Goal: Transaction & Acquisition: Purchase product/service

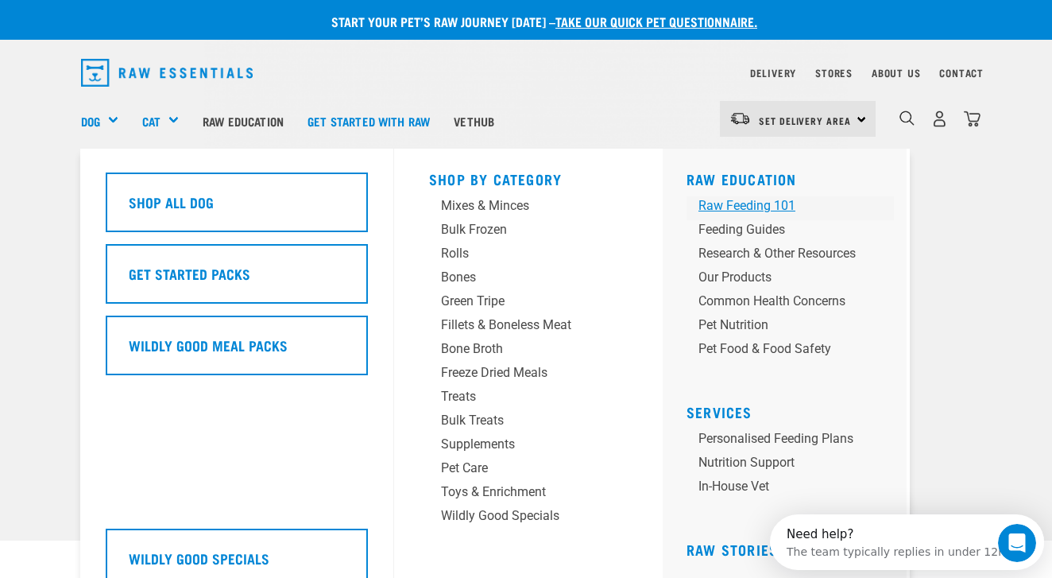
click at [739, 207] on div "Raw Feeding 101" at bounding box center [776, 205] width 157 height 19
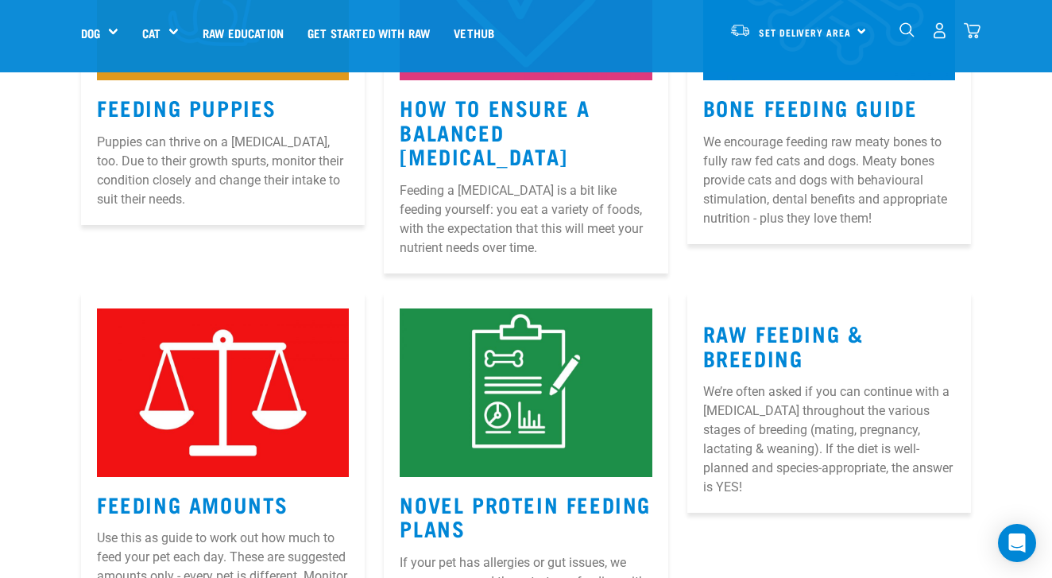
scroll to position [791, 0]
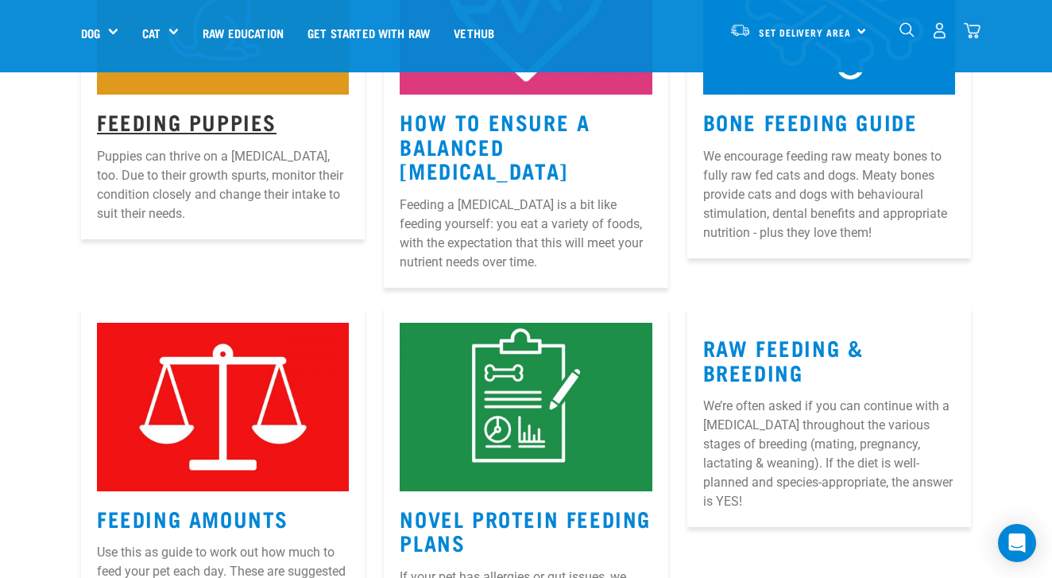
click at [211, 122] on link "Feeding Puppies" at bounding box center [187, 121] width 180 height 12
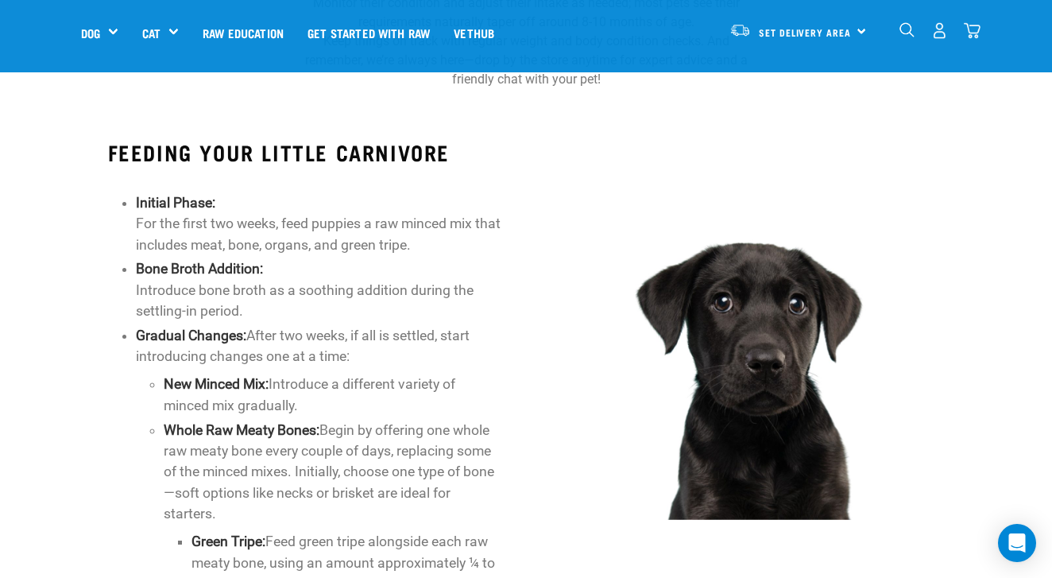
scroll to position [692, 0]
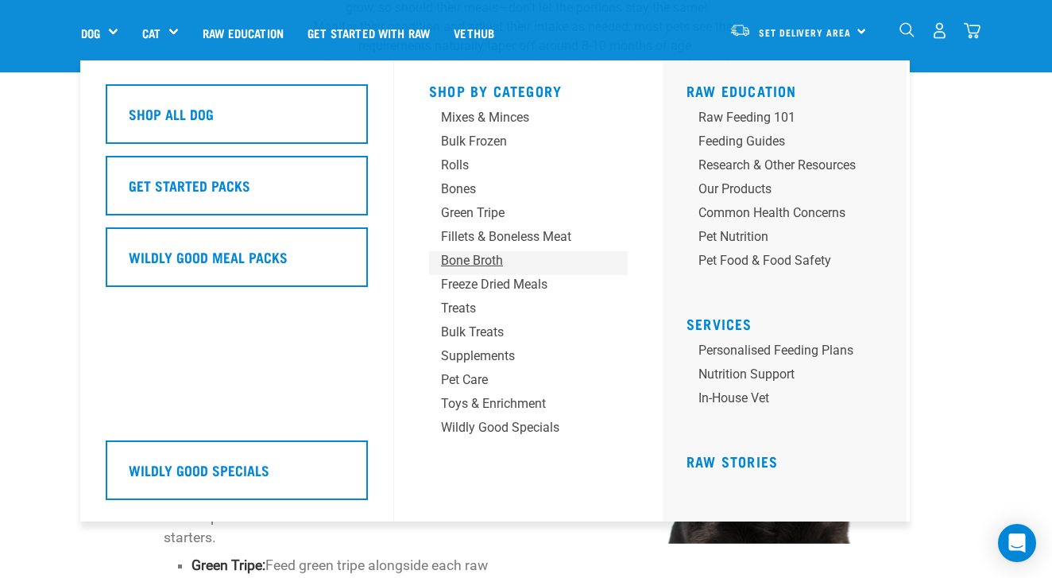
click at [493, 261] on div "Bone Broth" at bounding box center [515, 260] width 149 height 19
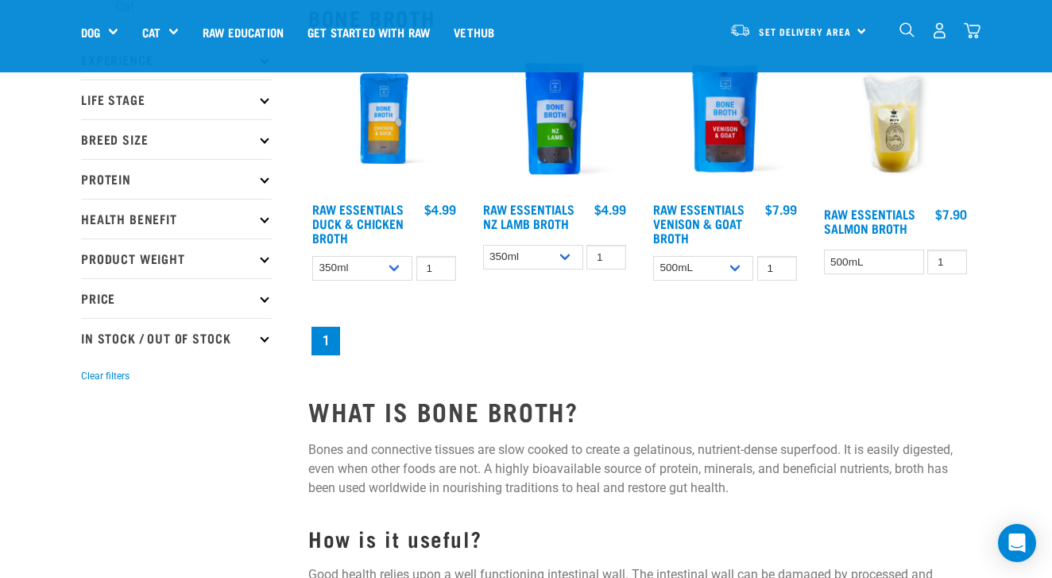
scroll to position [202, 0]
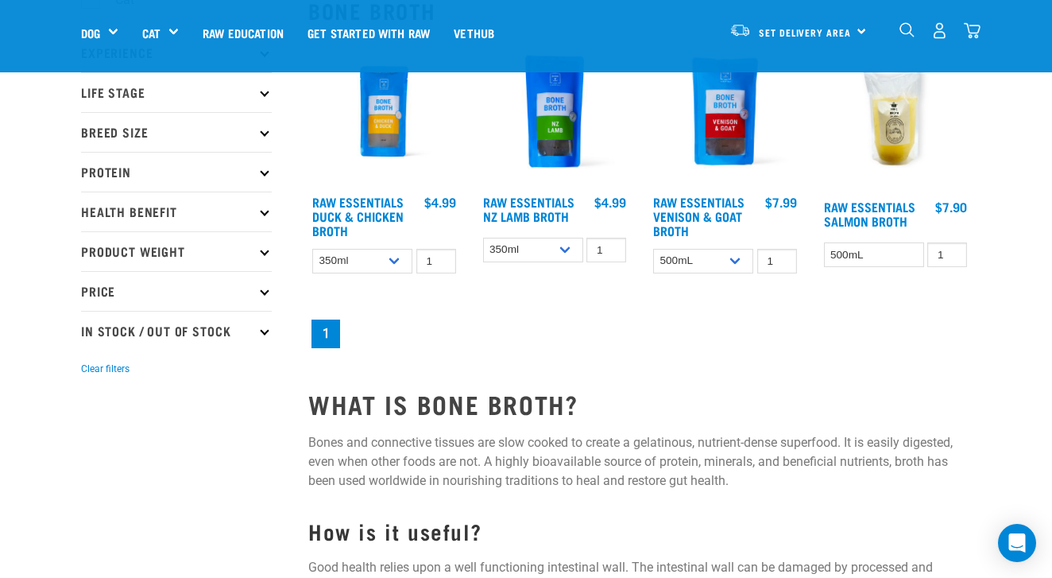
click at [389, 139] on img at bounding box center [384, 112] width 152 height 152
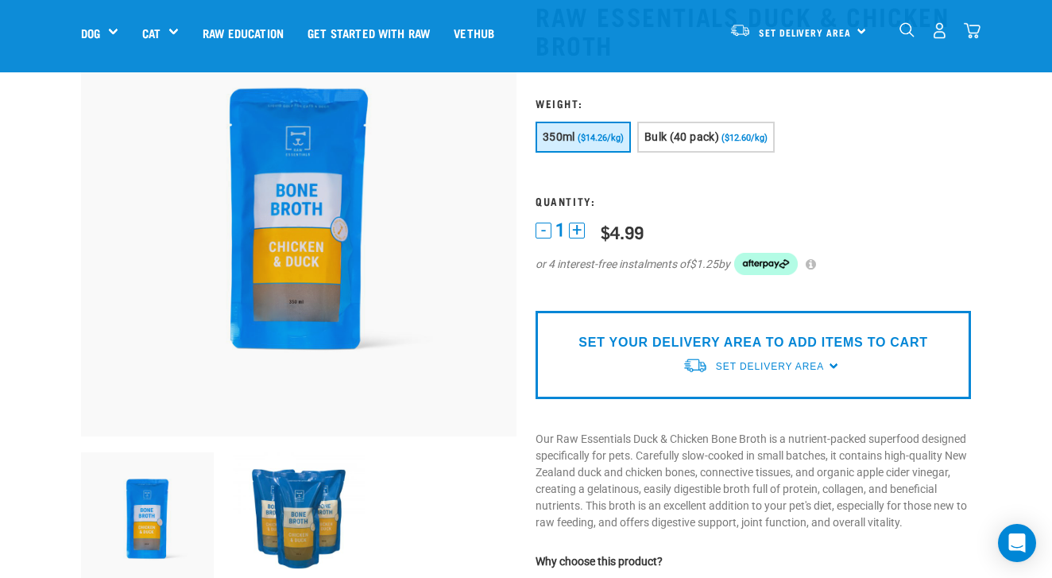
scroll to position [122, 0]
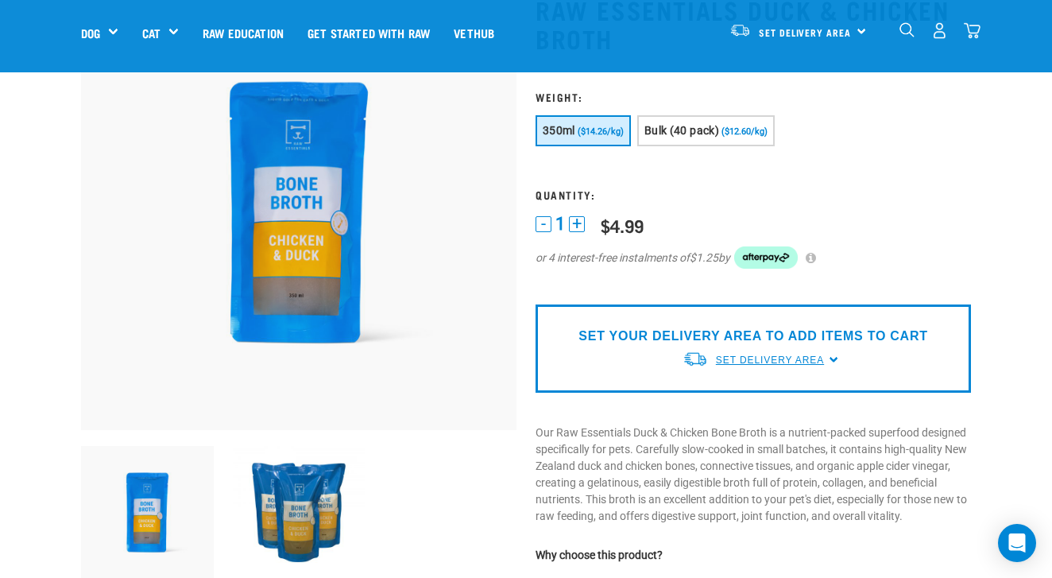
click at [765, 359] on span "Set Delivery Area" at bounding box center [770, 359] width 108 height 11
click at [747, 393] on link "[GEOGRAPHIC_DATA]" at bounding box center [762, 397] width 158 height 26
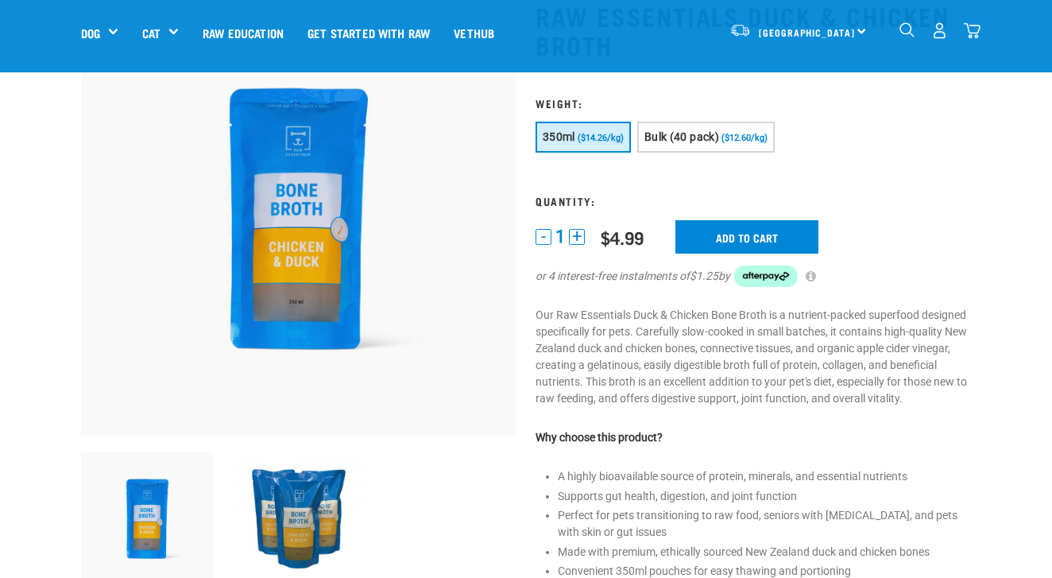
scroll to position [113, 0]
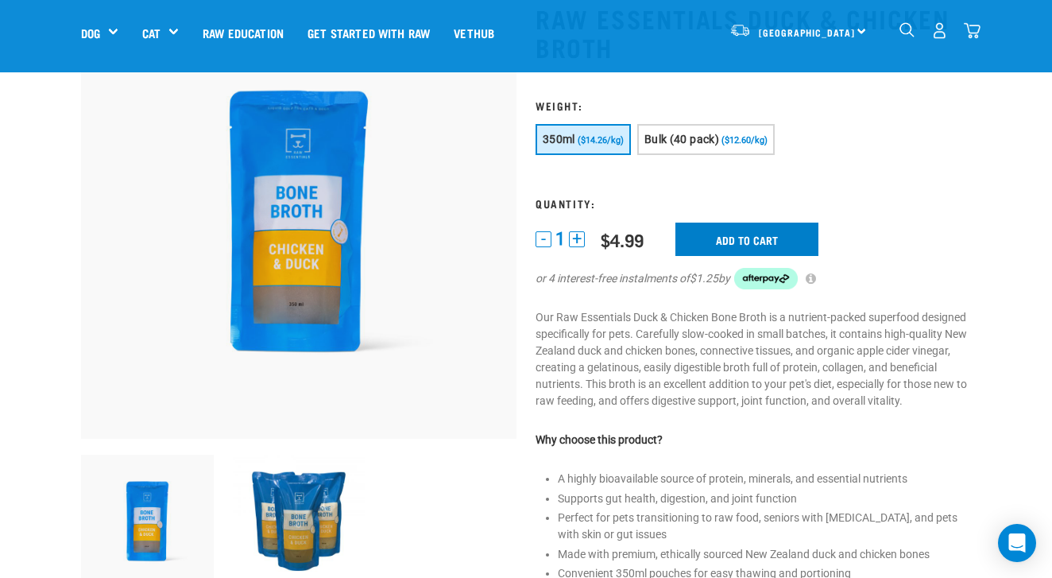
click at [752, 234] on input "Add to cart" at bounding box center [746, 238] width 143 height 33
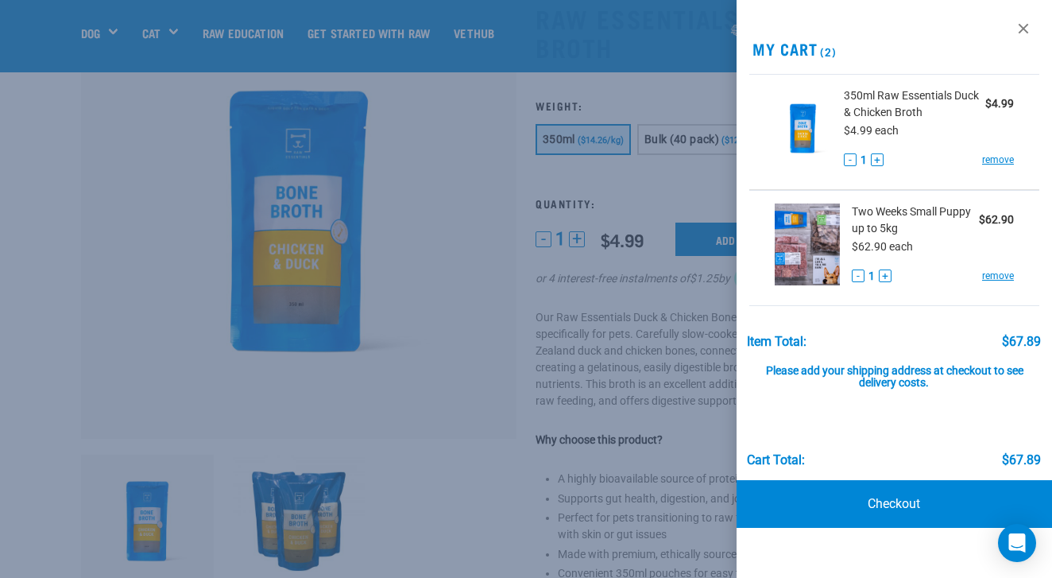
click at [78, 238] on div at bounding box center [526, 289] width 1052 height 578
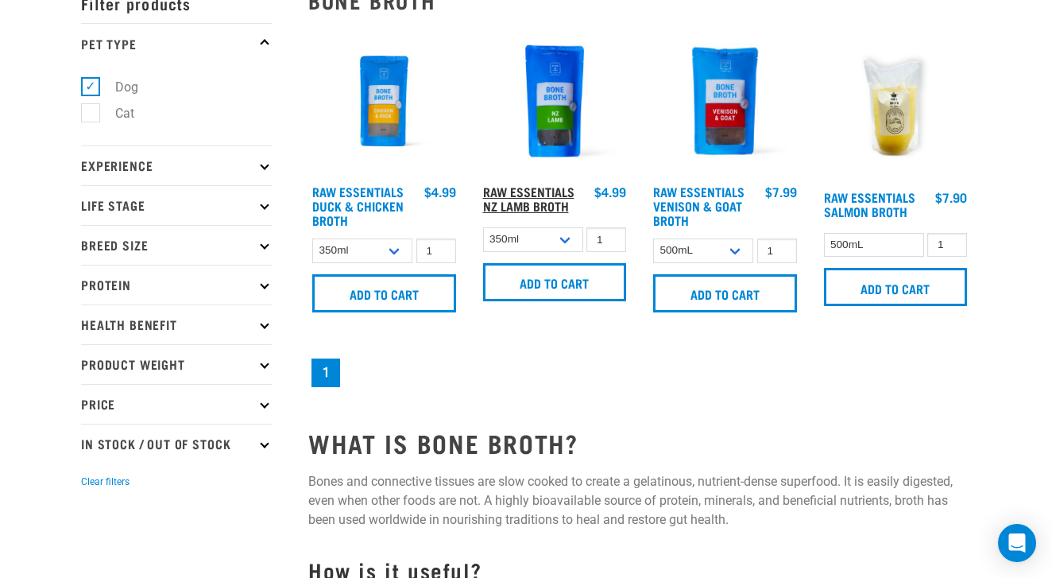
click at [510, 209] on link "Raw Essentials NZ Lamb Broth" at bounding box center [528, 198] width 91 height 21
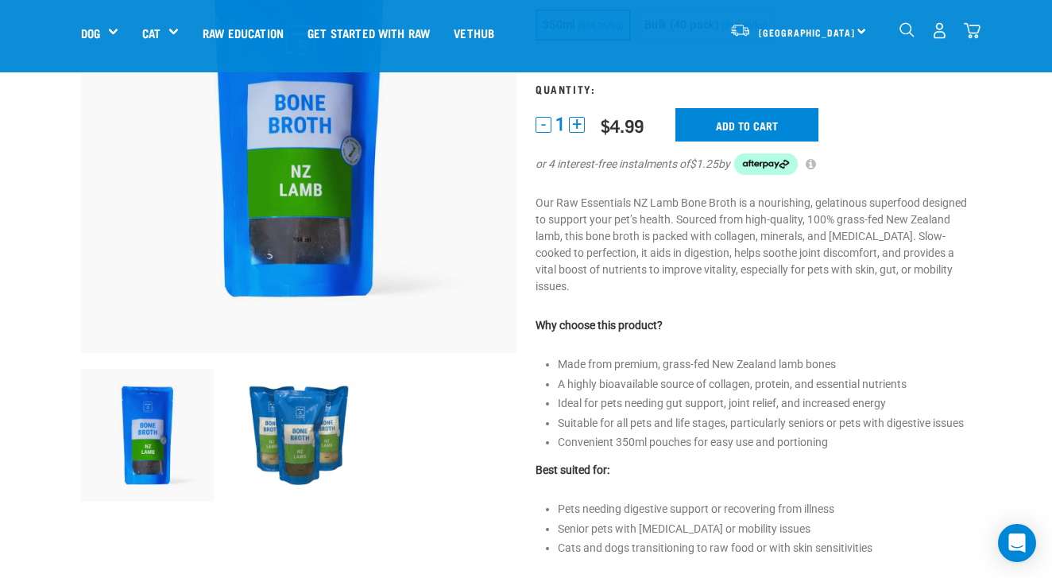
scroll to position [145, 0]
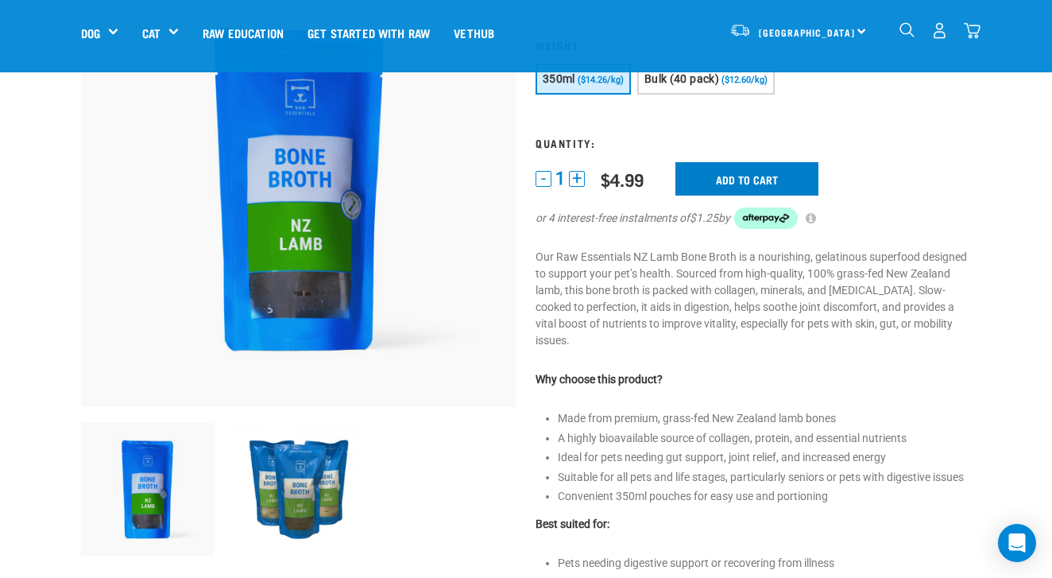
click at [728, 178] on input "Add to cart" at bounding box center [746, 178] width 143 height 33
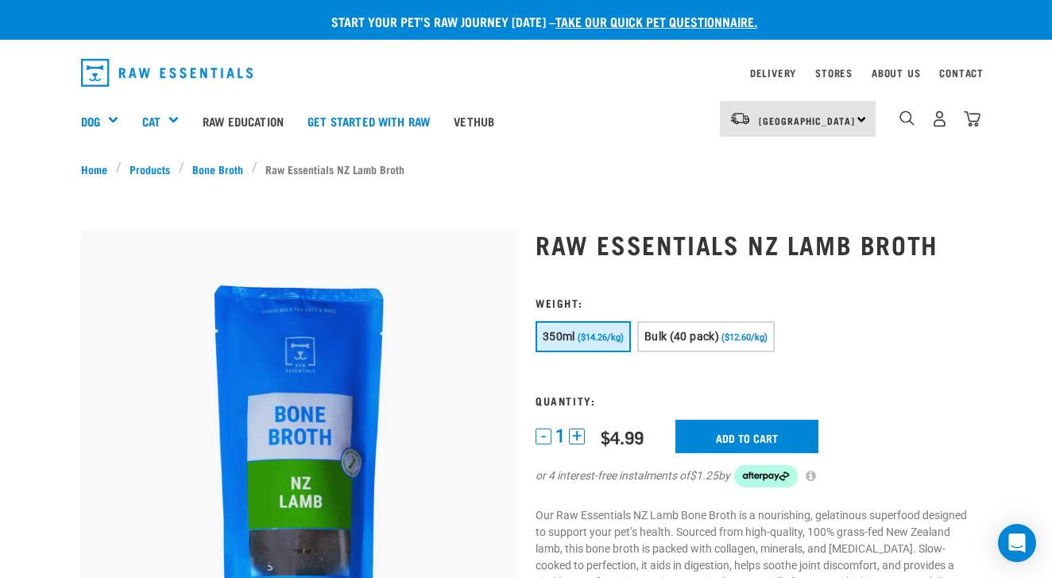
scroll to position [0, 0]
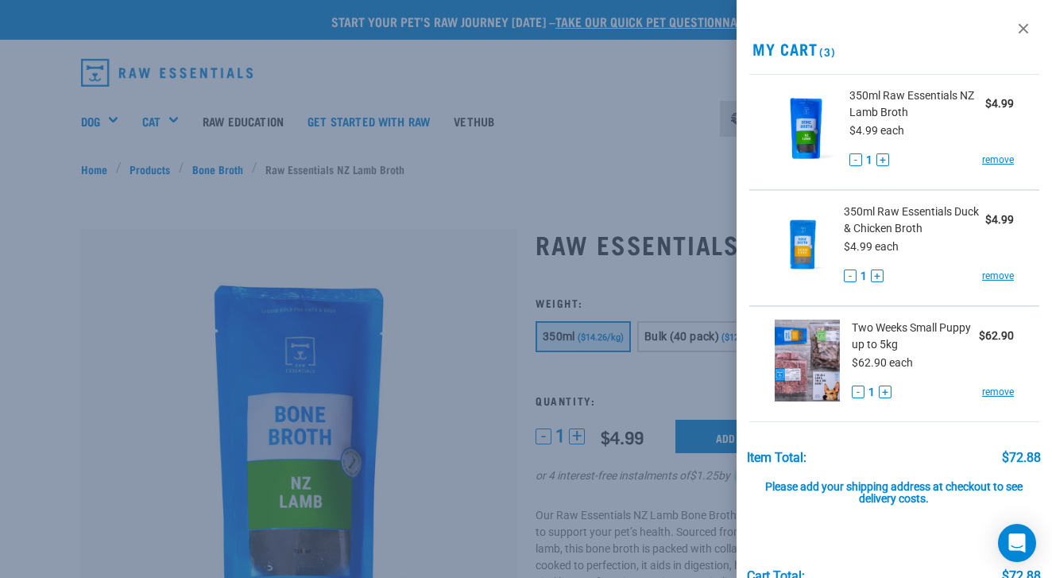
click at [818, 345] on img at bounding box center [807, 360] width 65 height 82
click at [997, 394] on link "remove" at bounding box center [998, 392] width 32 height 14
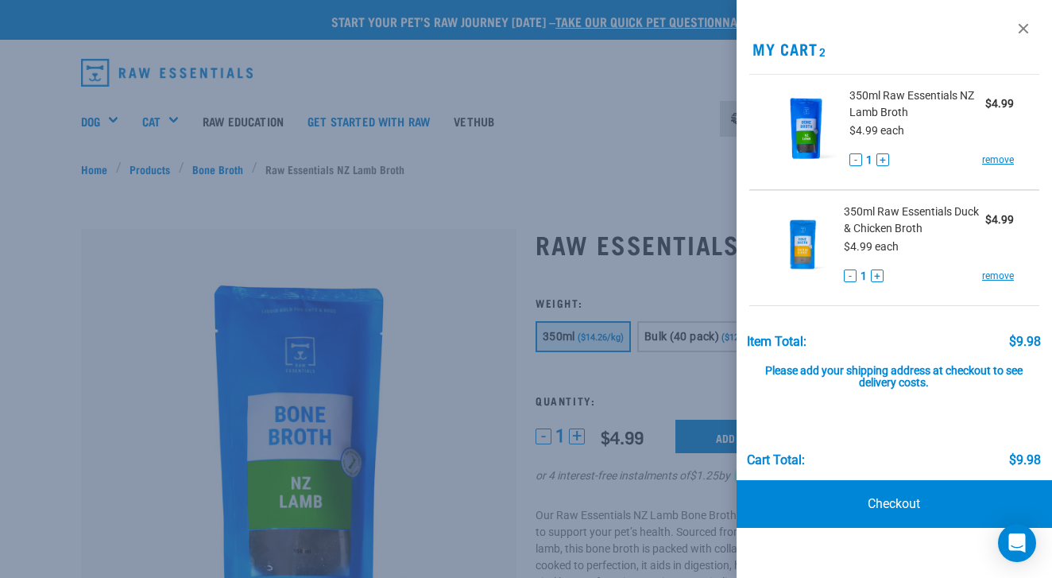
click at [497, 432] on div at bounding box center [526, 289] width 1052 height 578
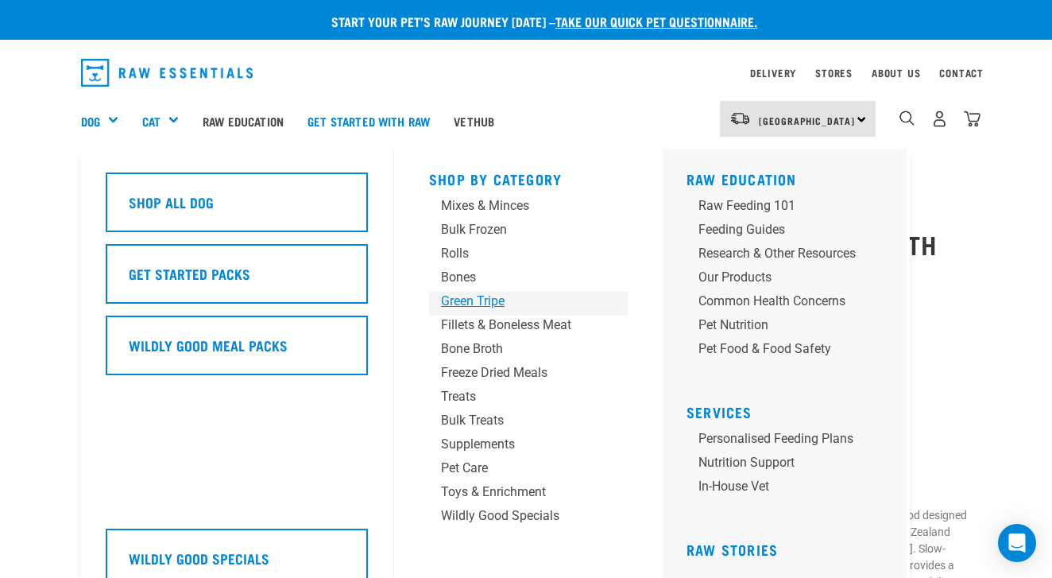
click at [478, 300] on div "Green Tripe" at bounding box center [515, 301] width 149 height 19
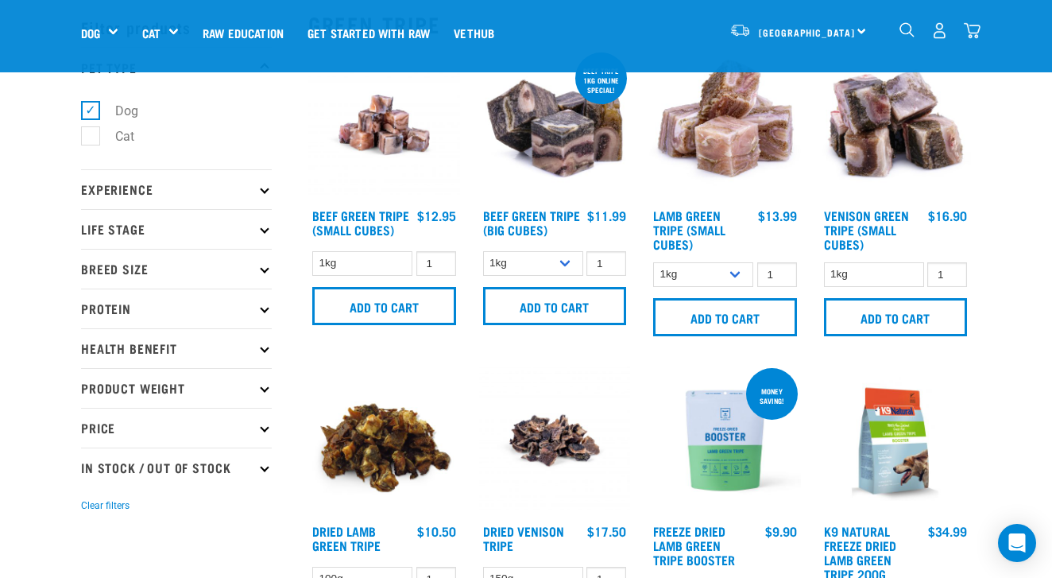
scroll to position [64, 0]
click at [384, 169] on img at bounding box center [384, 126] width 152 height 152
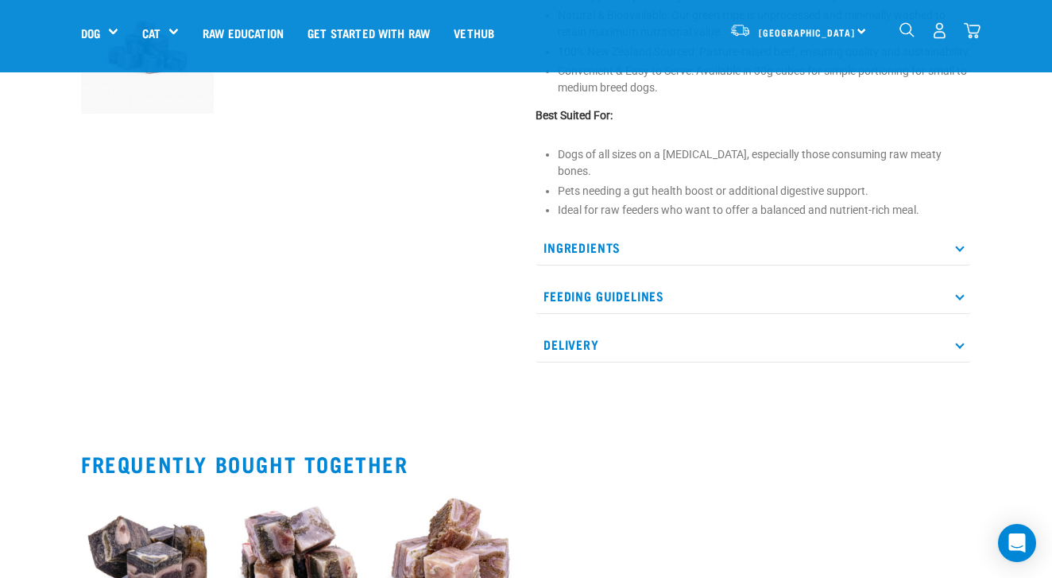
scroll to position [609, 0]
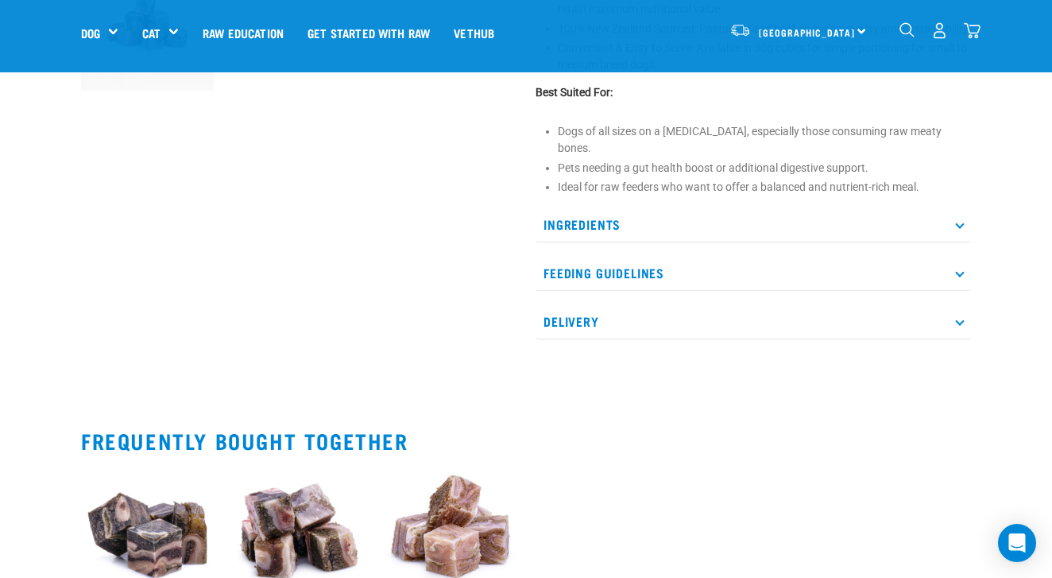
click at [741, 273] on p "Feeding Guidelines" at bounding box center [753, 273] width 435 height 36
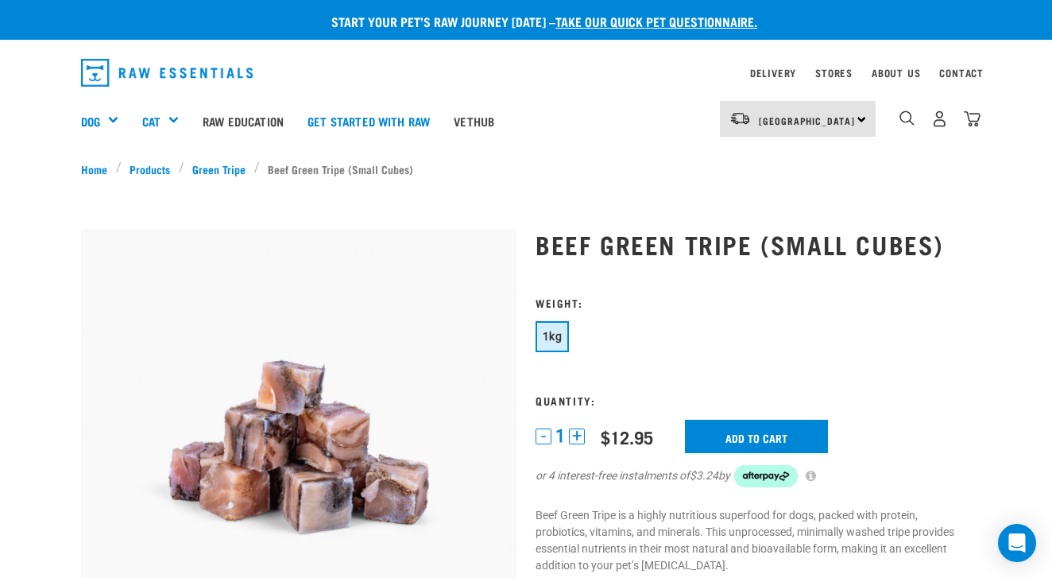
scroll to position [0, 0]
click at [747, 435] on input "Add to cart" at bounding box center [756, 436] width 143 height 33
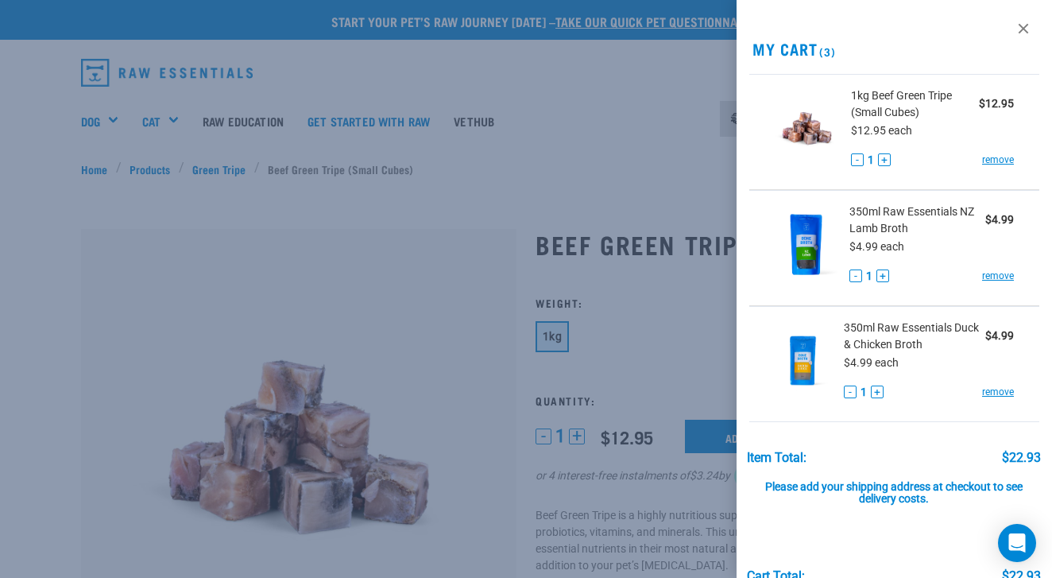
click at [27, 320] on div at bounding box center [526, 289] width 1052 height 578
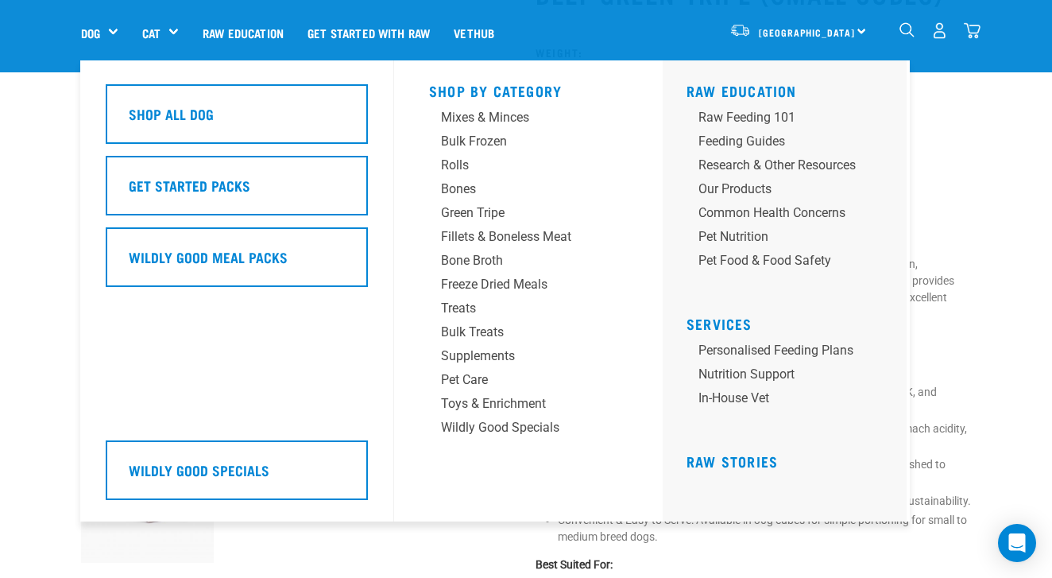
scroll to position [140, 0]
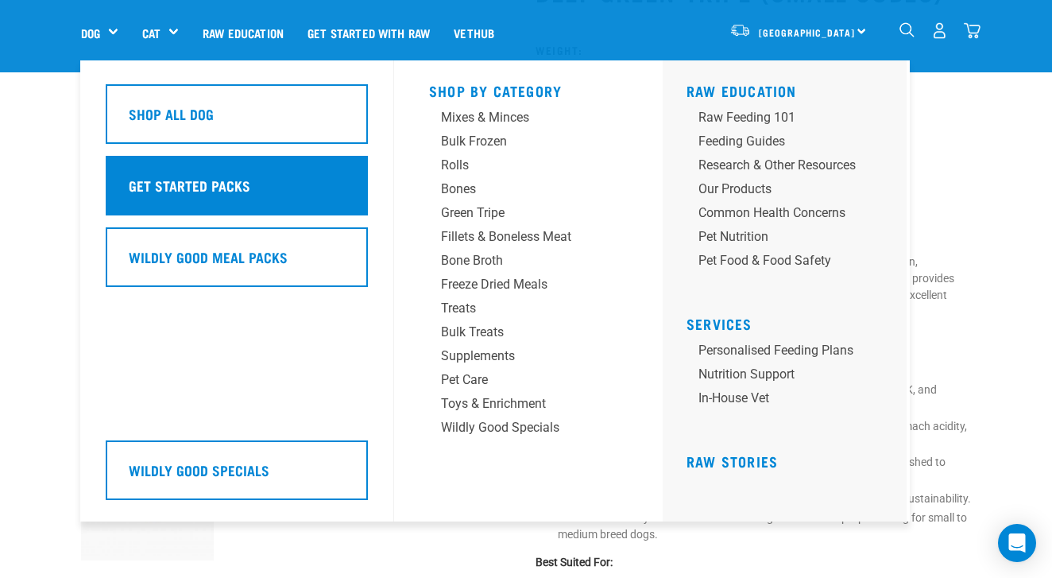
click at [286, 198] on div "Get Started Packs" at bounding box center [237, 186] width 262 height 60
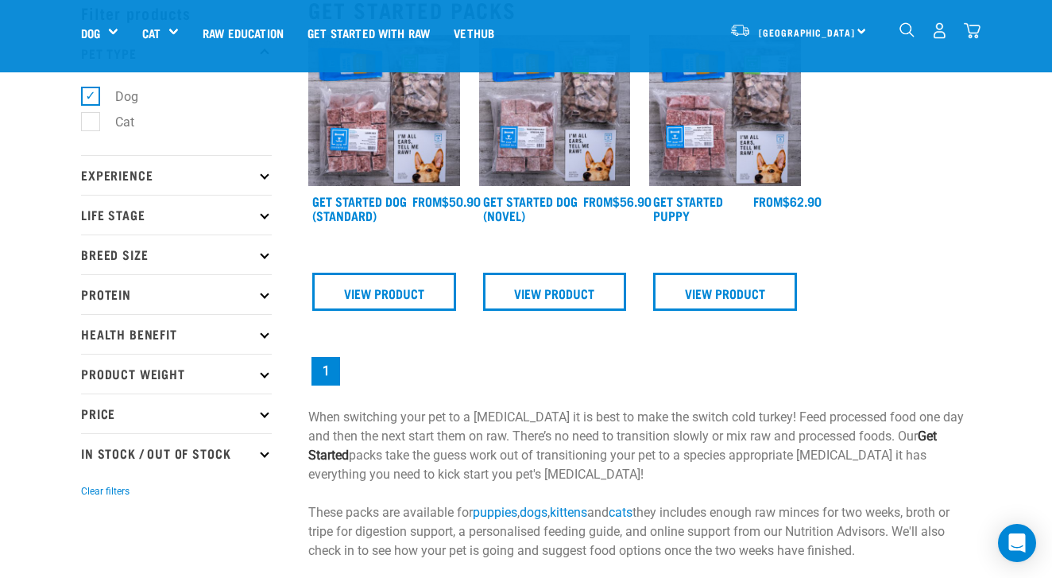
scroll to position [84, 0]
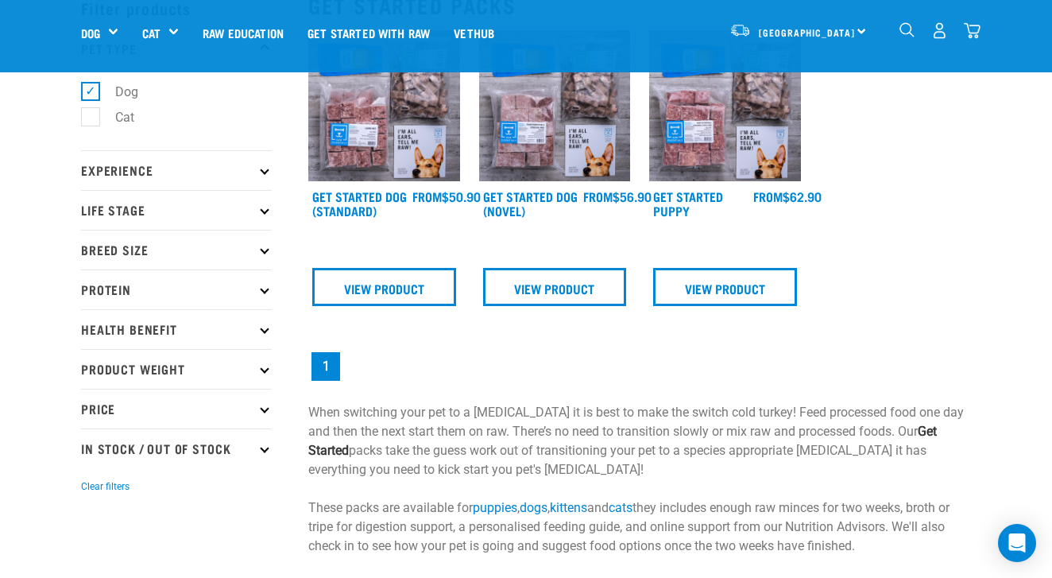
click at [726, 150] on img at bounding box center [725, 106] width 152 height 152
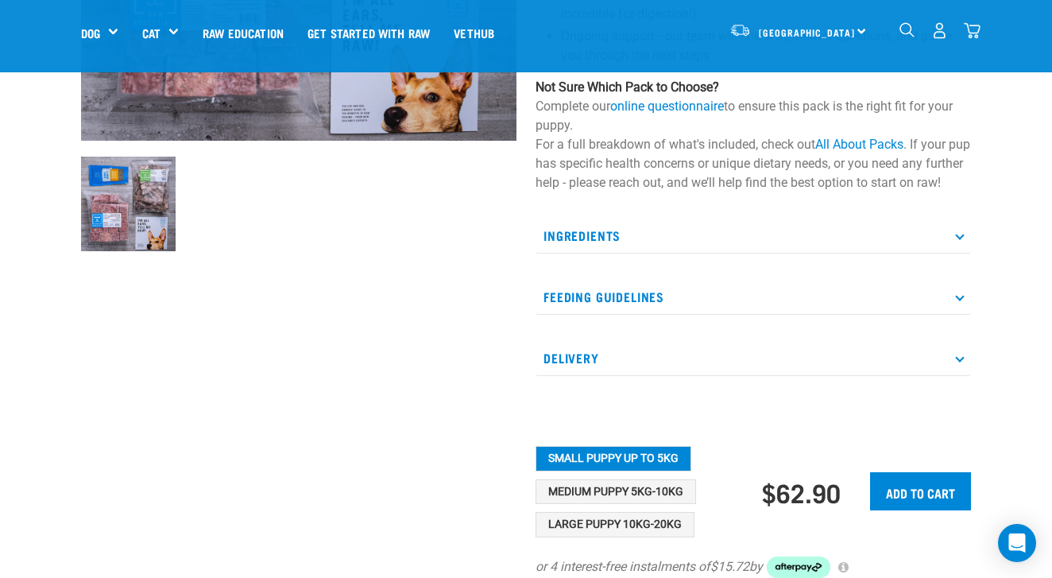
scroll to position [426, 0]
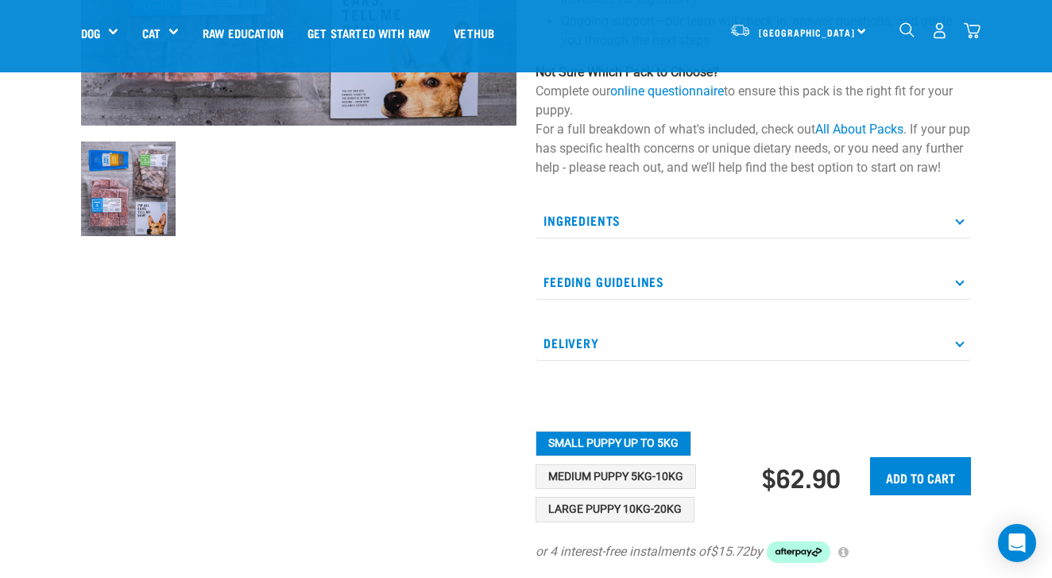
click at [791, 238] on p "Ingredients" at bounding box center [753, 221] width 435 height 36
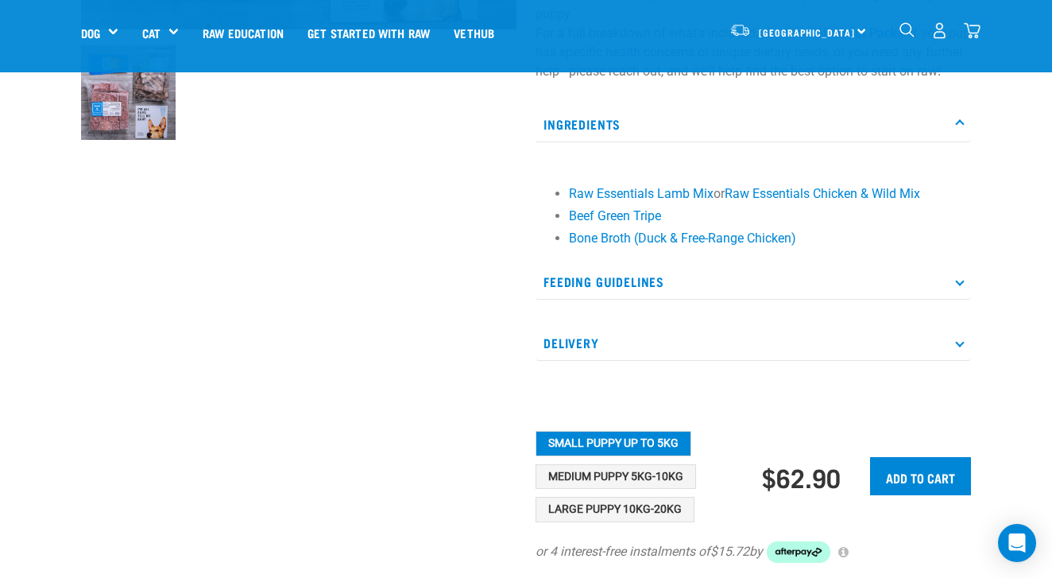
scroll to position [523, 0]
click at [743, 299] on p "Feeding Guidelines" at bounding box center [753, 281] width 435 height 36
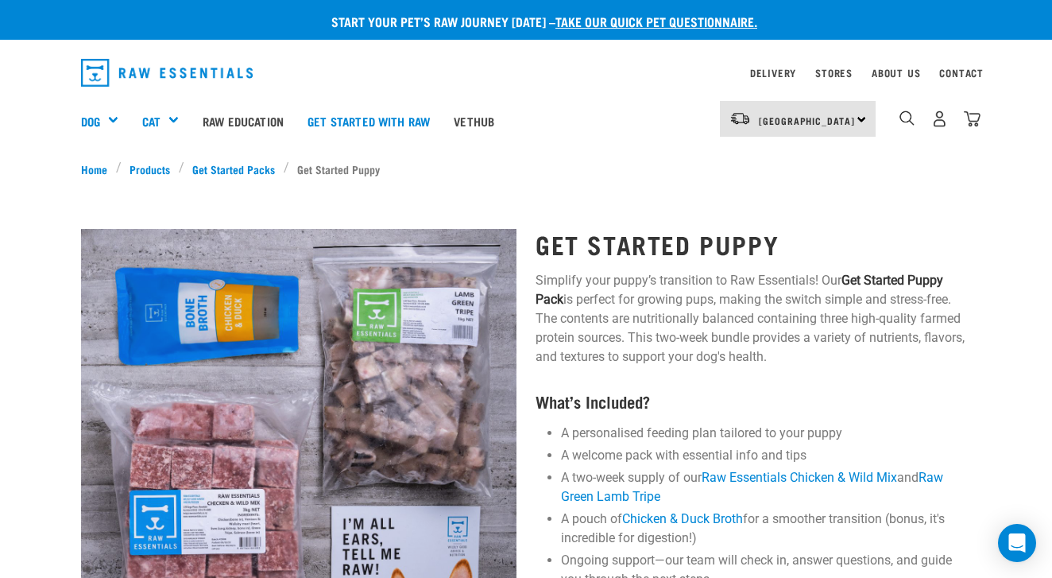
scroll to position [0, 0]
click at [972, 122] on img "dropdown navigation" at bounding box center [972, 118] width 17 height 17
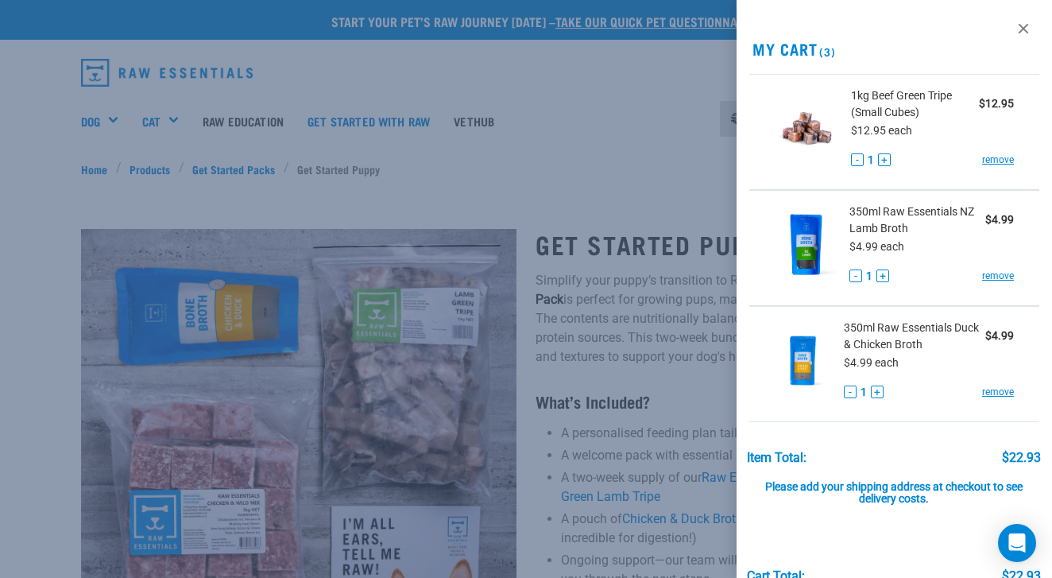
click at [850, 393] on button "-" at bounding box center [850, 391] width 13 height 13
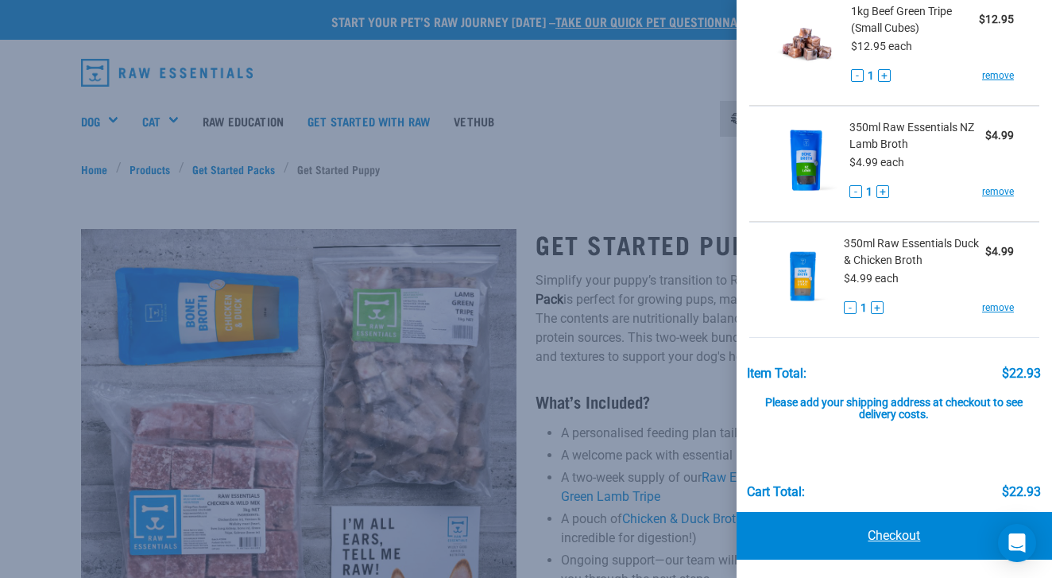
scroll to position [83, 0]
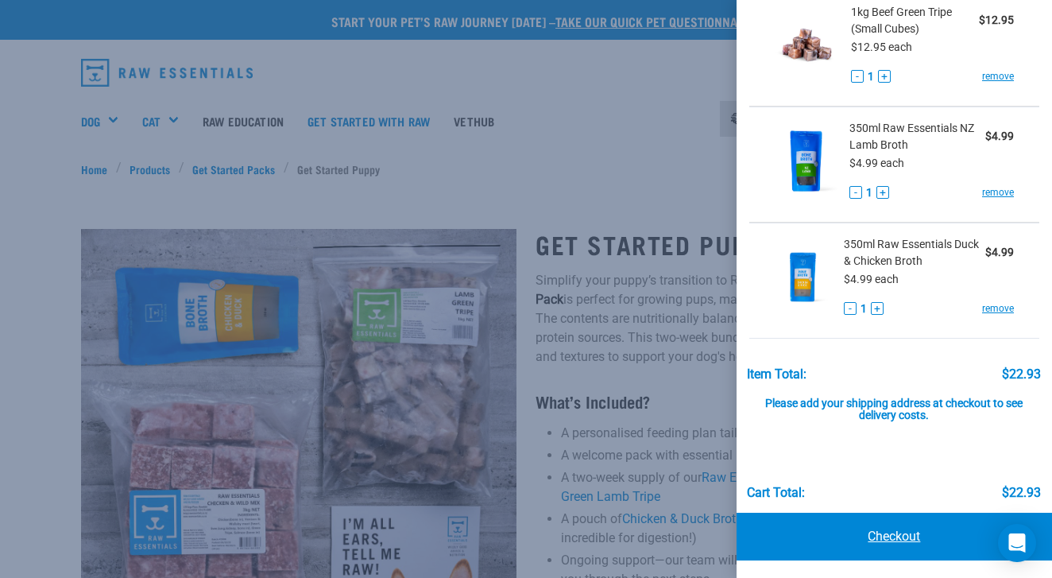
click at [880, 533] on link "Checkout" at bounding box center [894, 536] width 315 height 48
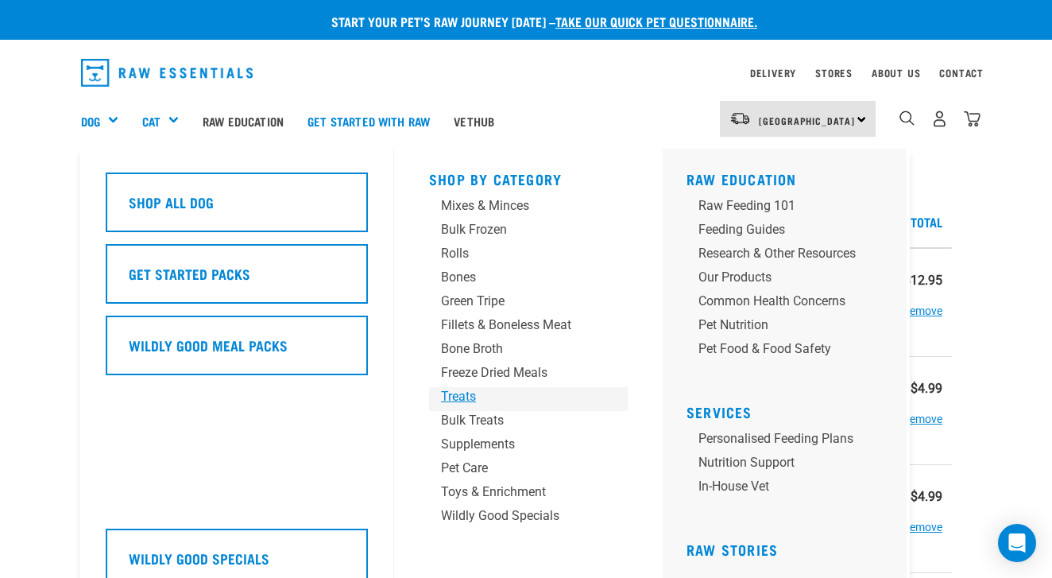
click at [470, 400] on div "Treats" at bounding box center [515, 396] width 149 height 19
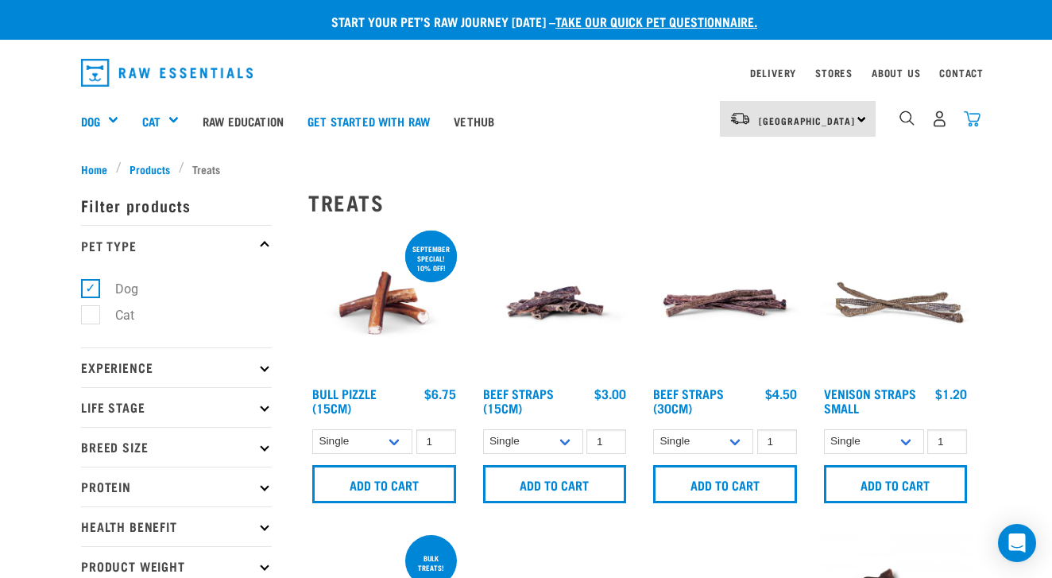
click at [973, 119] on img "dropdown navigation" at bounding box center [972, 118] width 17 height 17
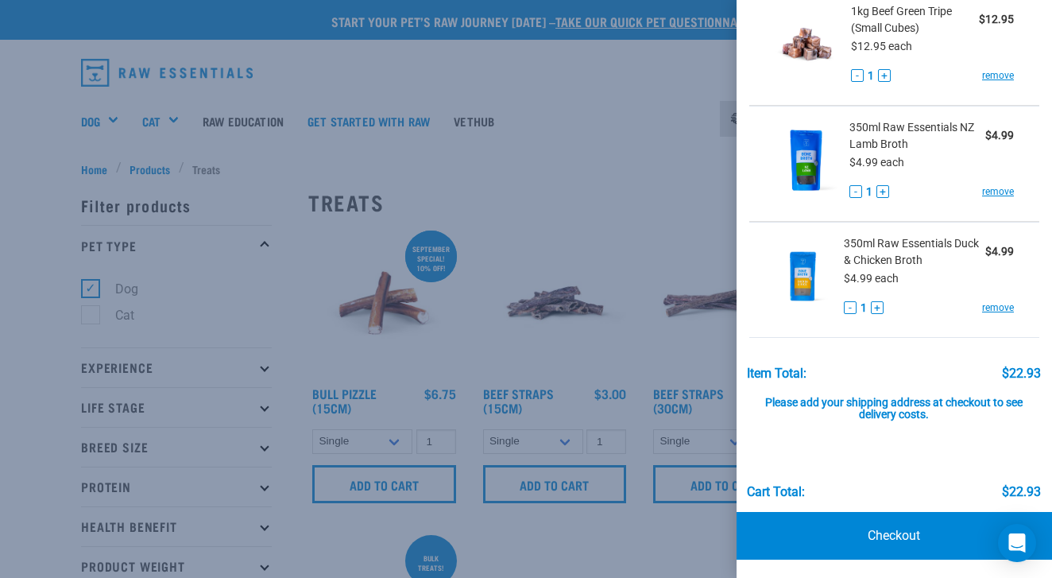
scroll to position [83, 0]
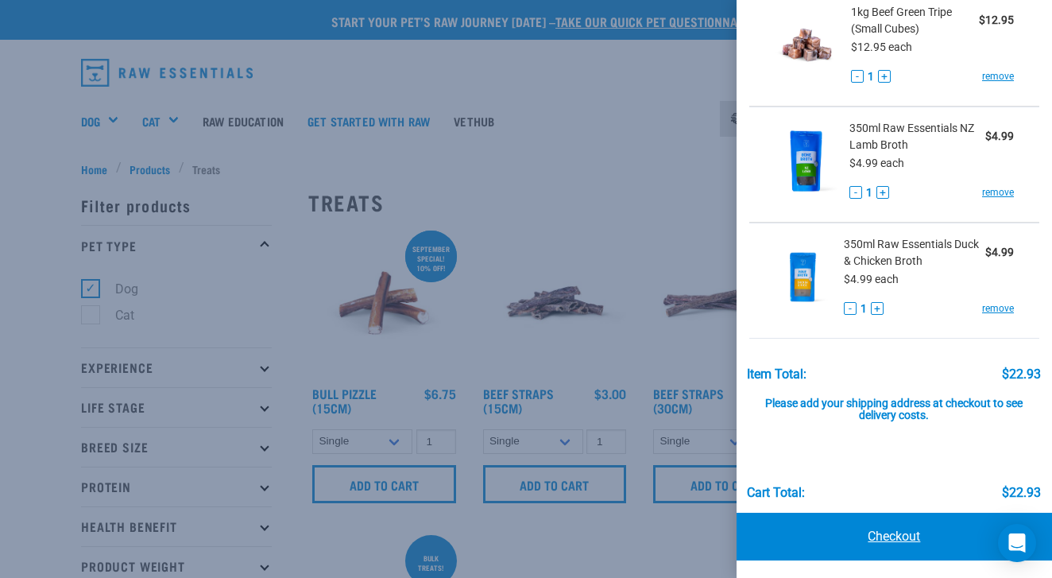
click at [919, 542] on link "Checkout" at bounding box center [894, 536] width 315 height 48
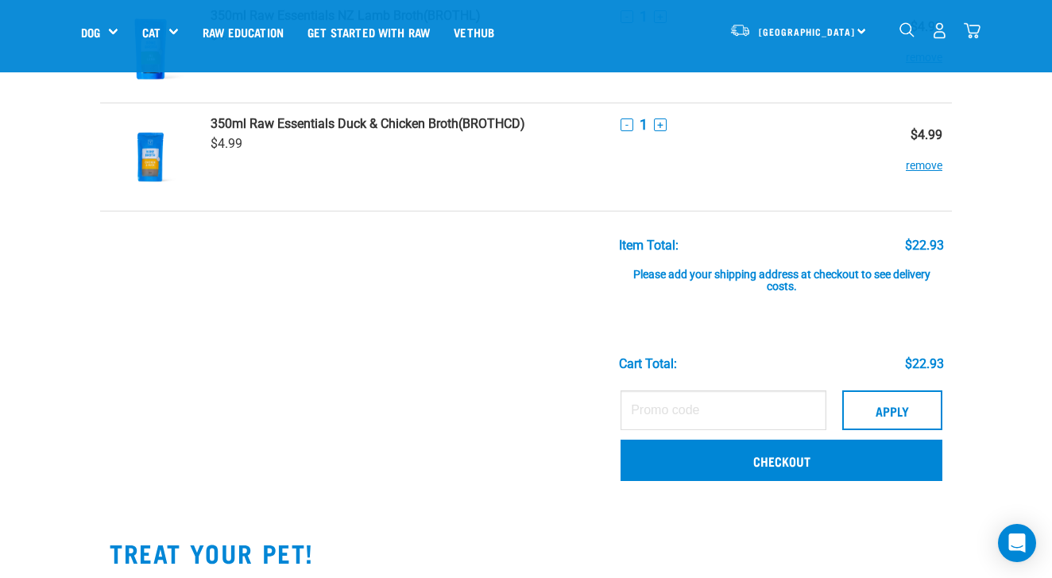
scroll to position [257, 0]
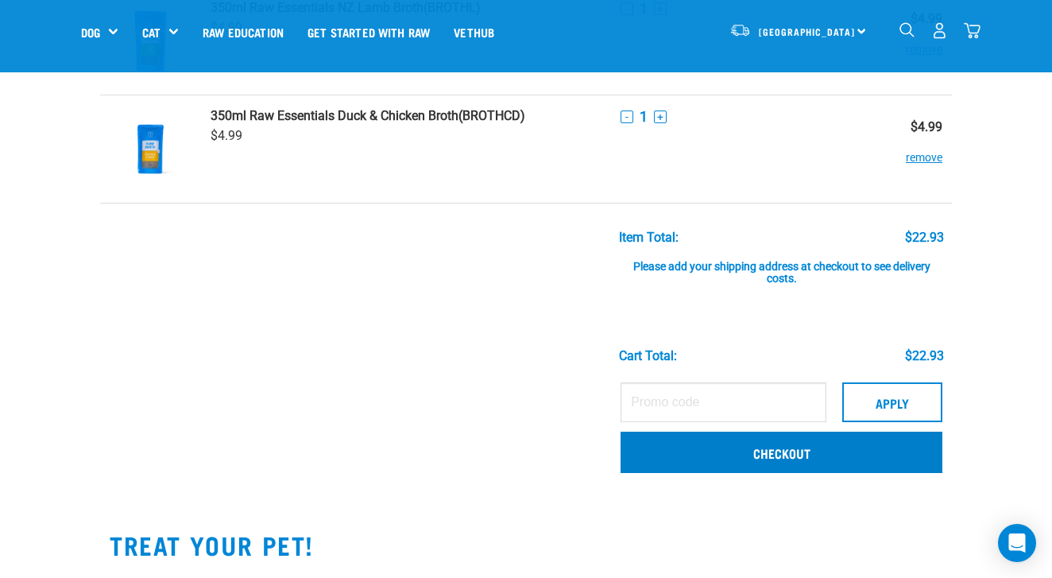
click at [823, 448] on link "Checkout" at bounding box center [782, 451] width 322 height 41
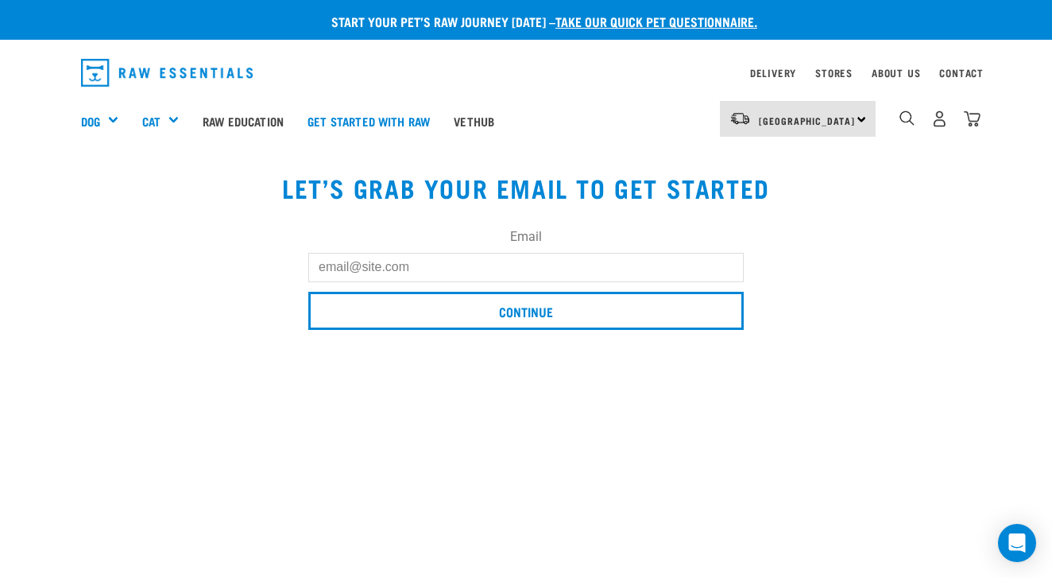
click at [430, 257] on input "Email" at bounding box center [525, 267] width 435 height 29
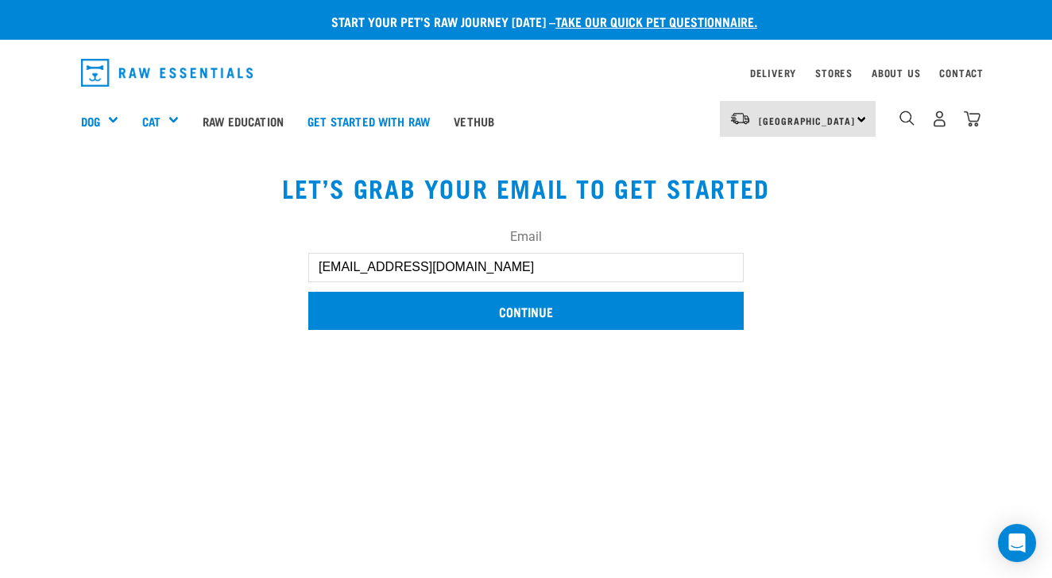
type input "cramaneta@gmail.com"
click at [513, 308] on input "Continue" at bounding box center [525, 311] width 435 height 38
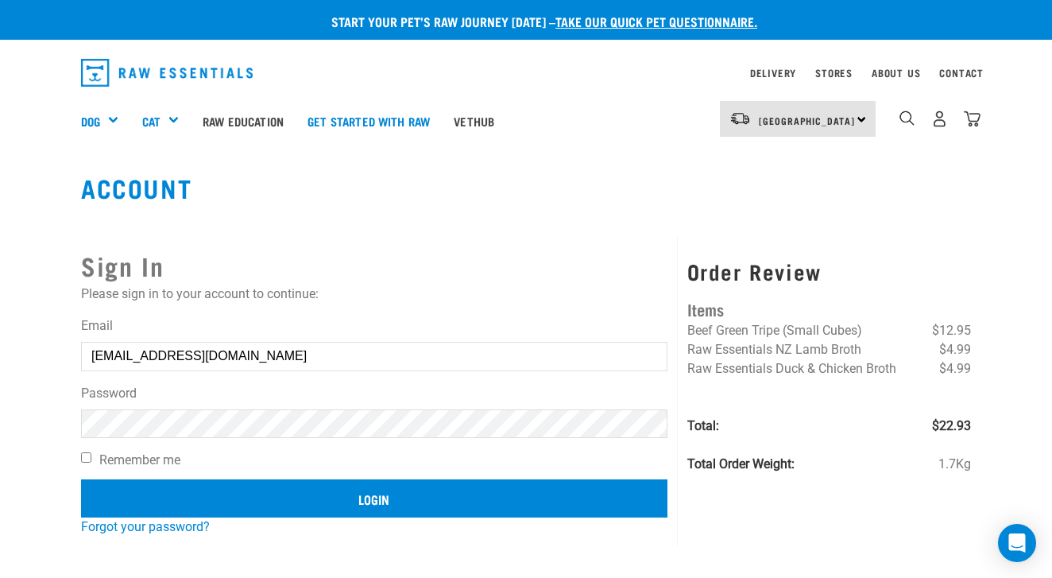
click at [317, 504] on input "Login" at bounding box center [374, 498] width 586 height 38
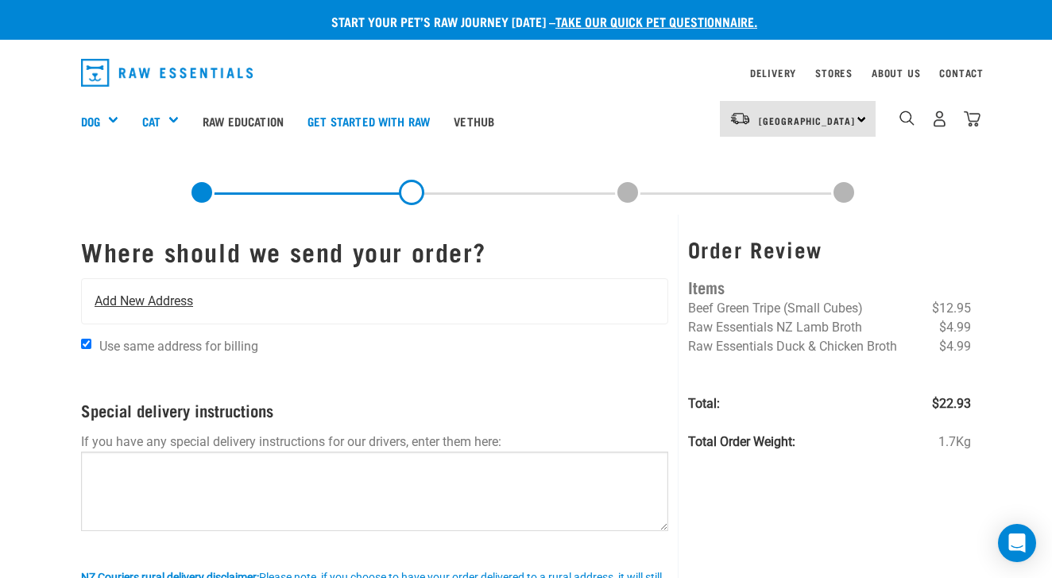
click at [357, 307] on div "Add New Address" at bounding box center [375, 301] width 586 height 44
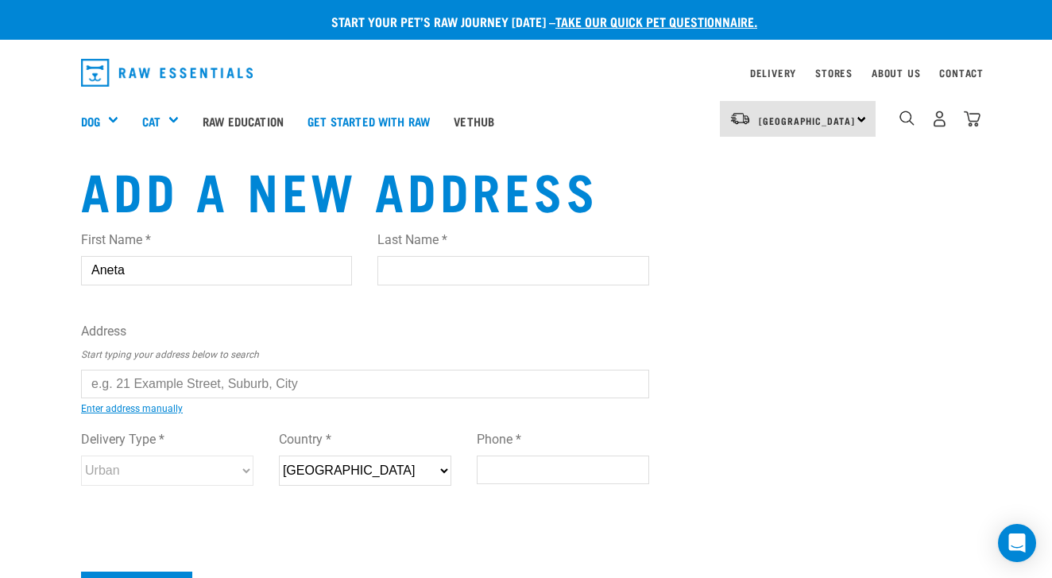
type input "Aneta"
type input "Cram"
click at [183, 383] on input "text" at bounding box center [365, 383] width 568 height 29
click at [99, 395] on ul "[STREET_ADDRESS][PERSON_NAME] [STREET_ADDRESS] [STREET_ADDRESS]" at bounding box center [99, 395] width 0 height 0
type input "[STREET_ADDRESS]"
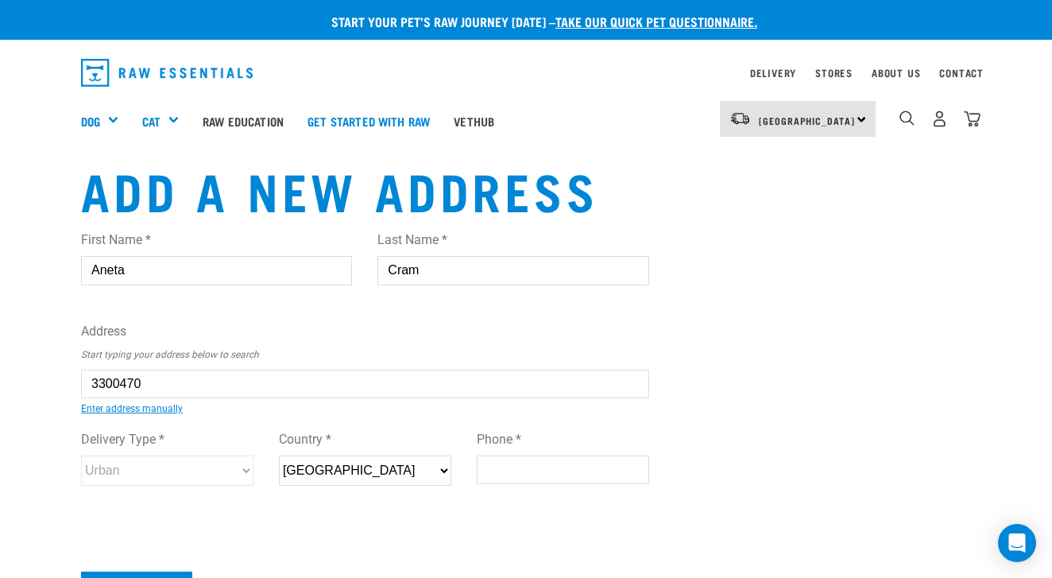
type input "[STREET_ADDRESS]"
type input "[GEOGRAPHIC_DATA]"
select select "WGN"
type input "6023"
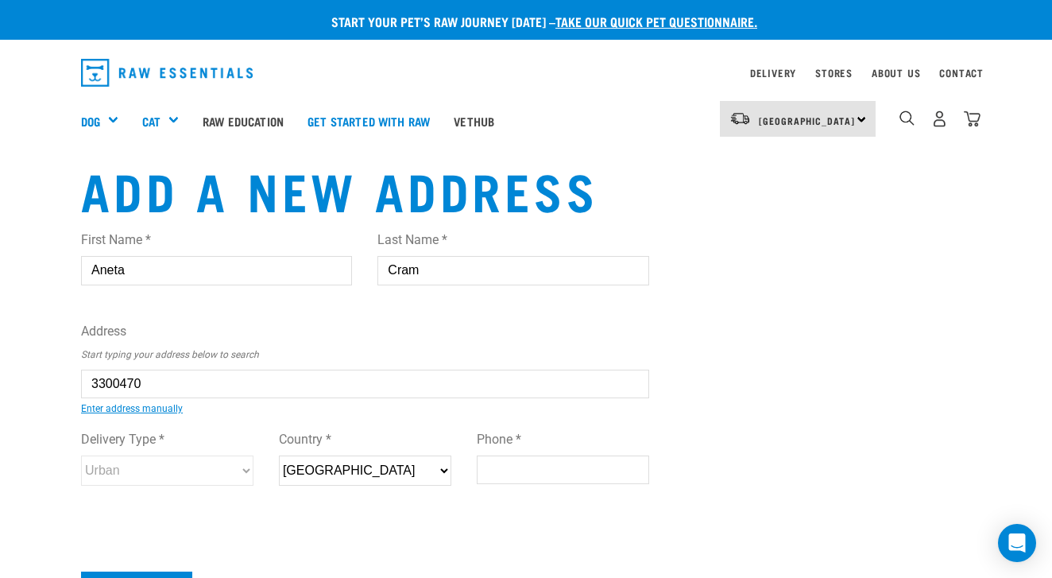
select select "Urban"
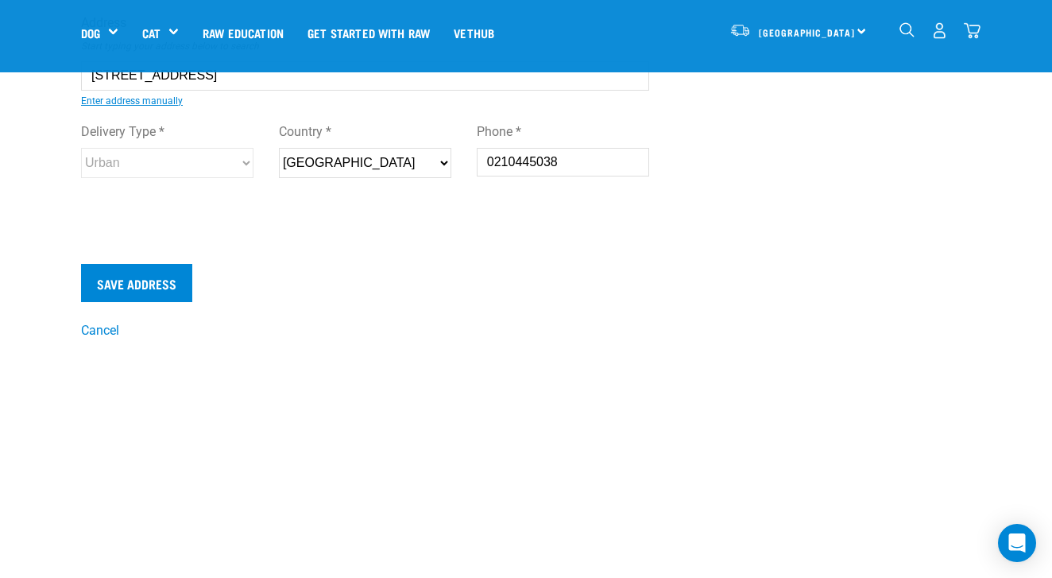
scroll to position [205, 0]
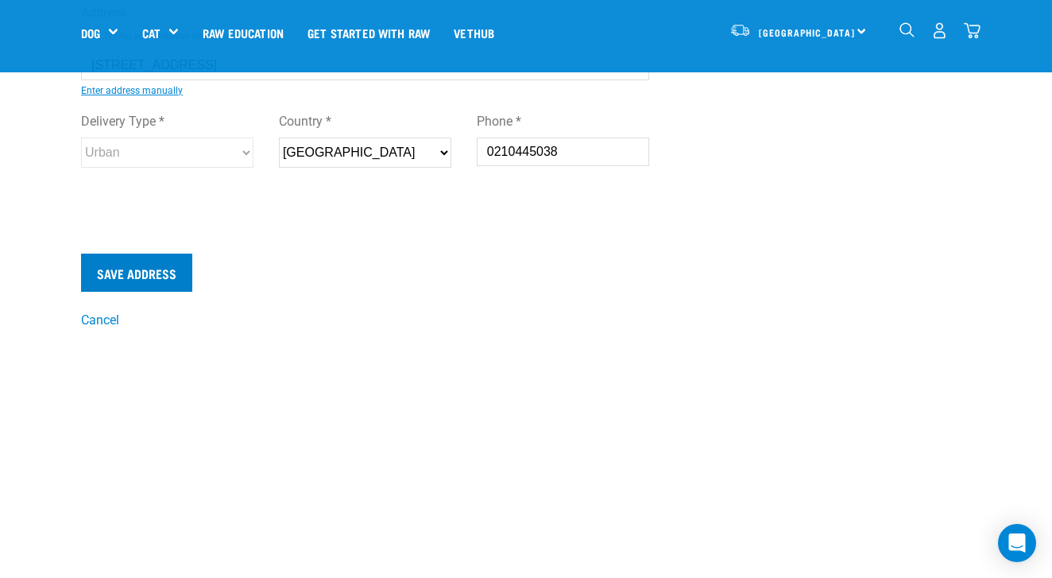
type input "0210445038"
click at [160, 279] on input "Save Address" at bounding box center [136, 272] width 111 height 38
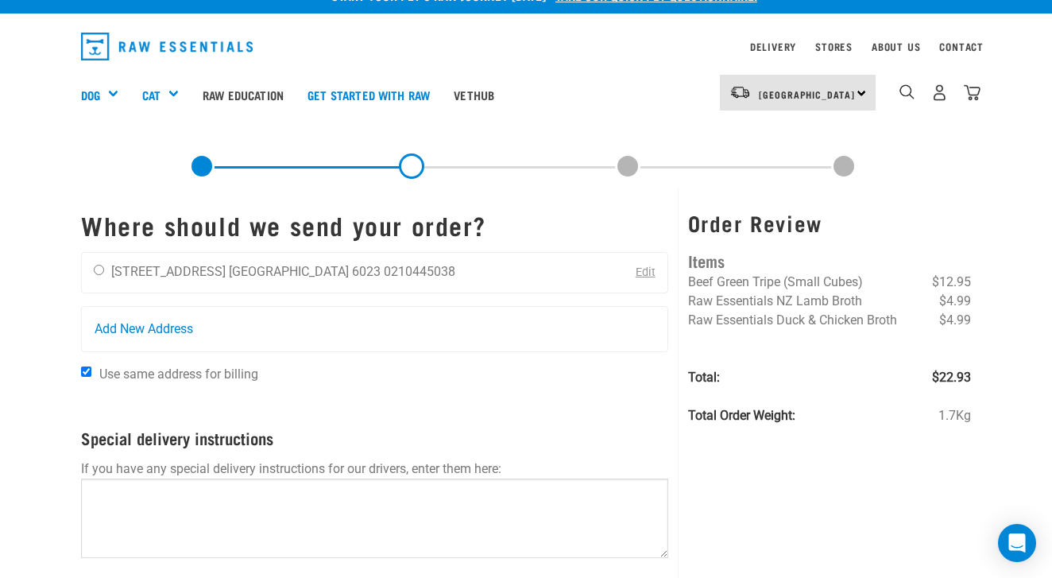
scroll to position [8, 0]
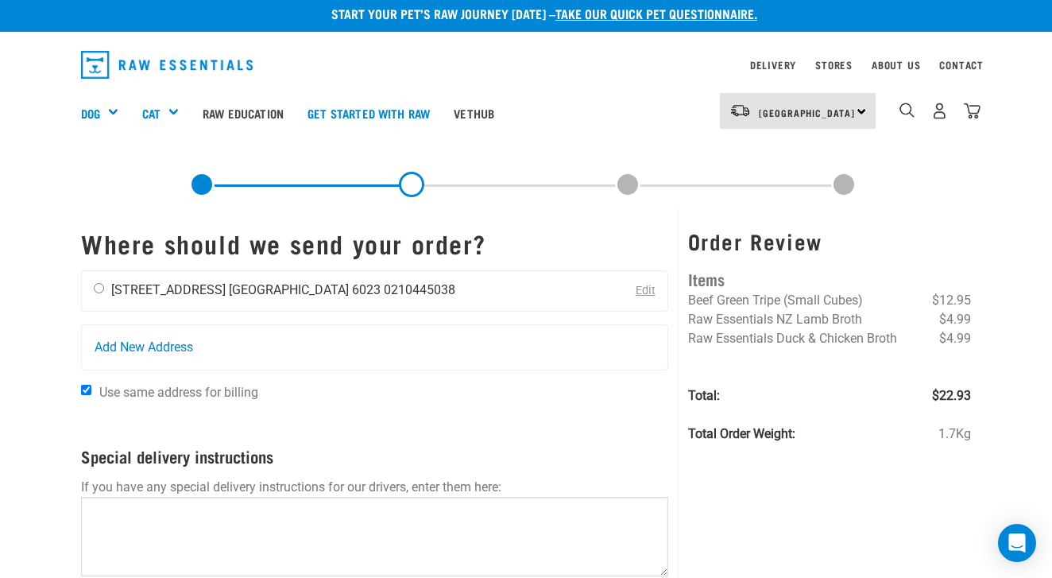
click at [102, 292] on input "radio" at bounding box center [99, 288] width 10 height 10
radio input "true"
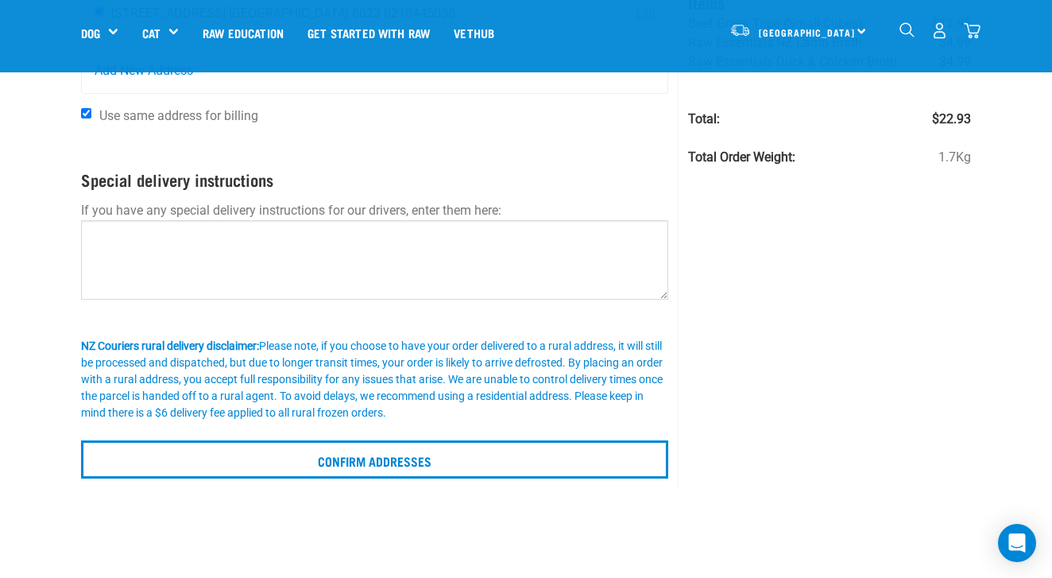
scroll to position [172, 0]
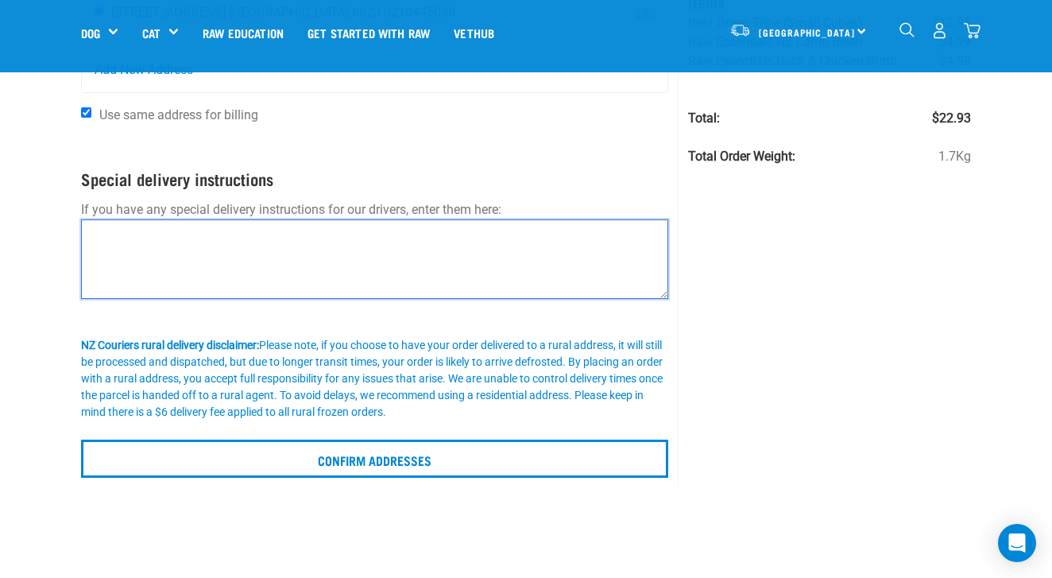
click at [248, 265] on textarea at bounding box center [374, 258] width 587 height 79
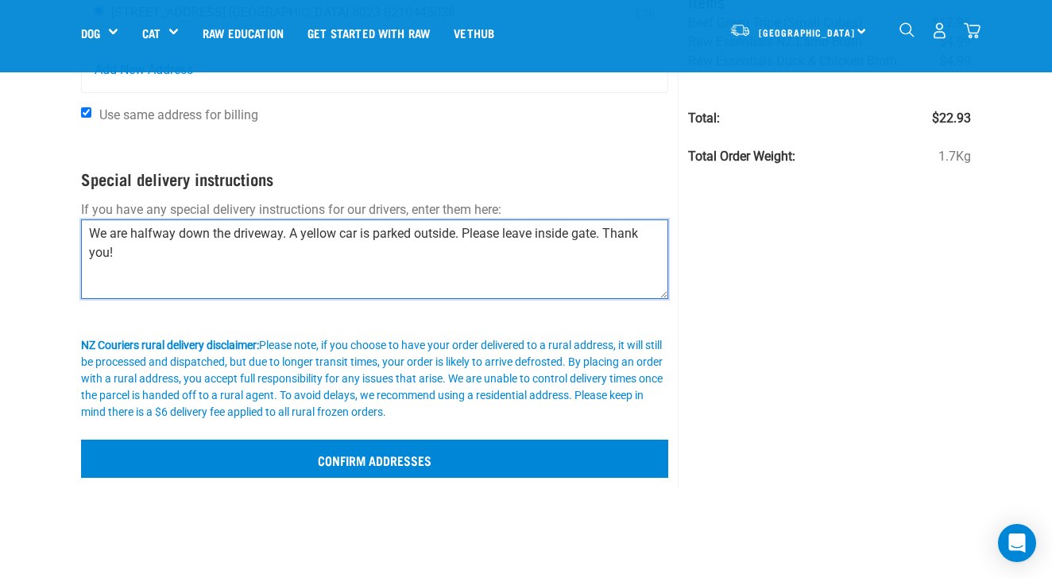
type textarea "We are halfway down the driveway. A yellow car is parked outside. Please leave …"
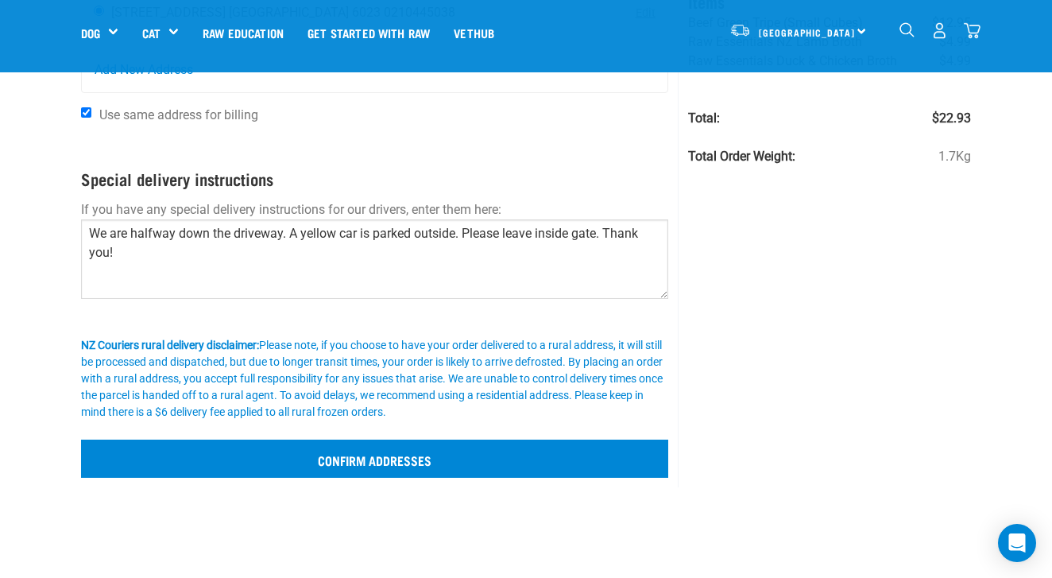
click at [304, 452] on input "Confirm addresses" at bounding box center [374, 458] width 587 height 38
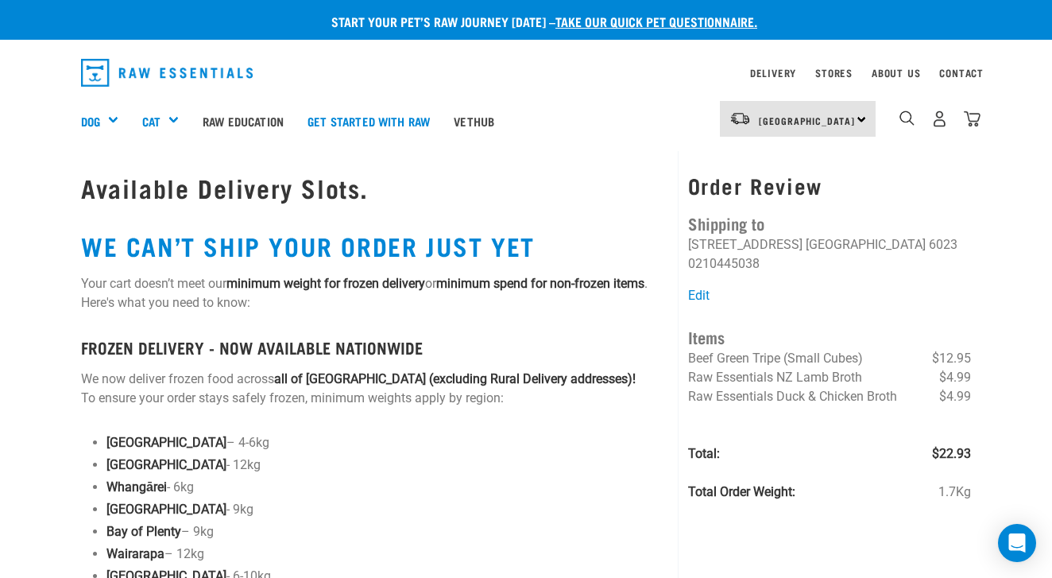
click at [826, 65] on div "Stores" at bounding box center [833, 73] width 37 height 19
click at [822, 81] on div "Stores" at bounding box center [833, 73] width 37 height 19
click at [822, 75] on link "Stores" at bounding box center [833, 73] width 37 height 6
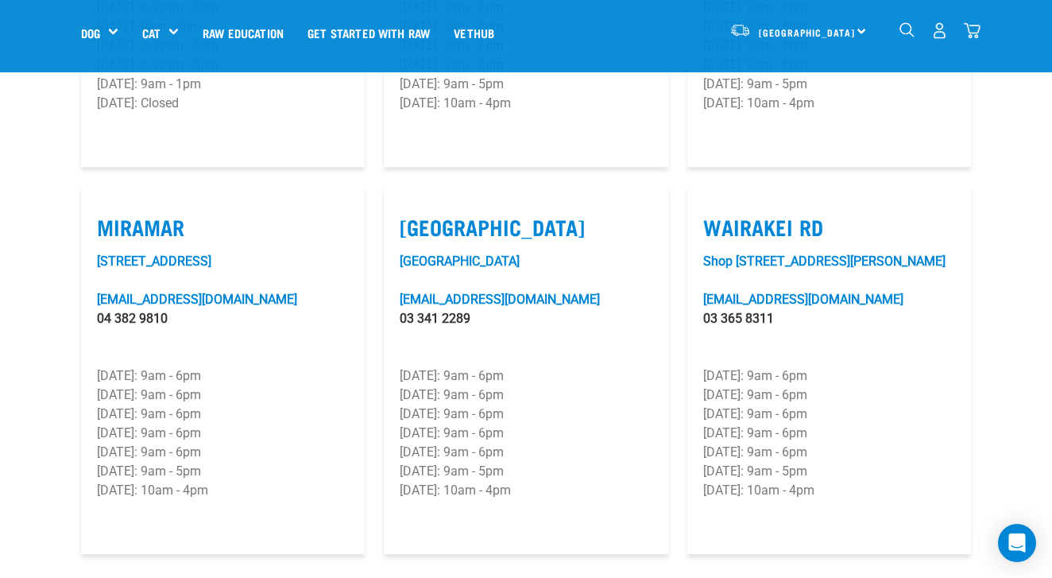
scroll to position [2340, 0]
